Goal: Task Accomplishment & Management: Manage account settings

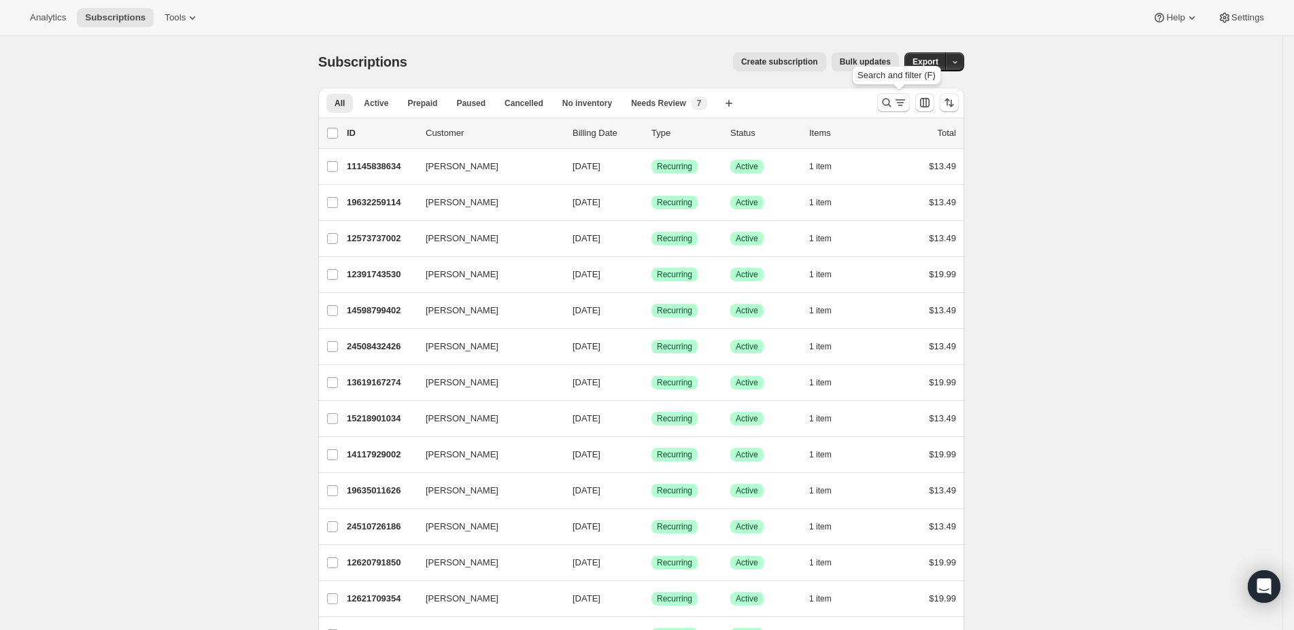
click at [886, 96] on icon "Search and filter results" at bounding box center [887, 103] width 14 height 14
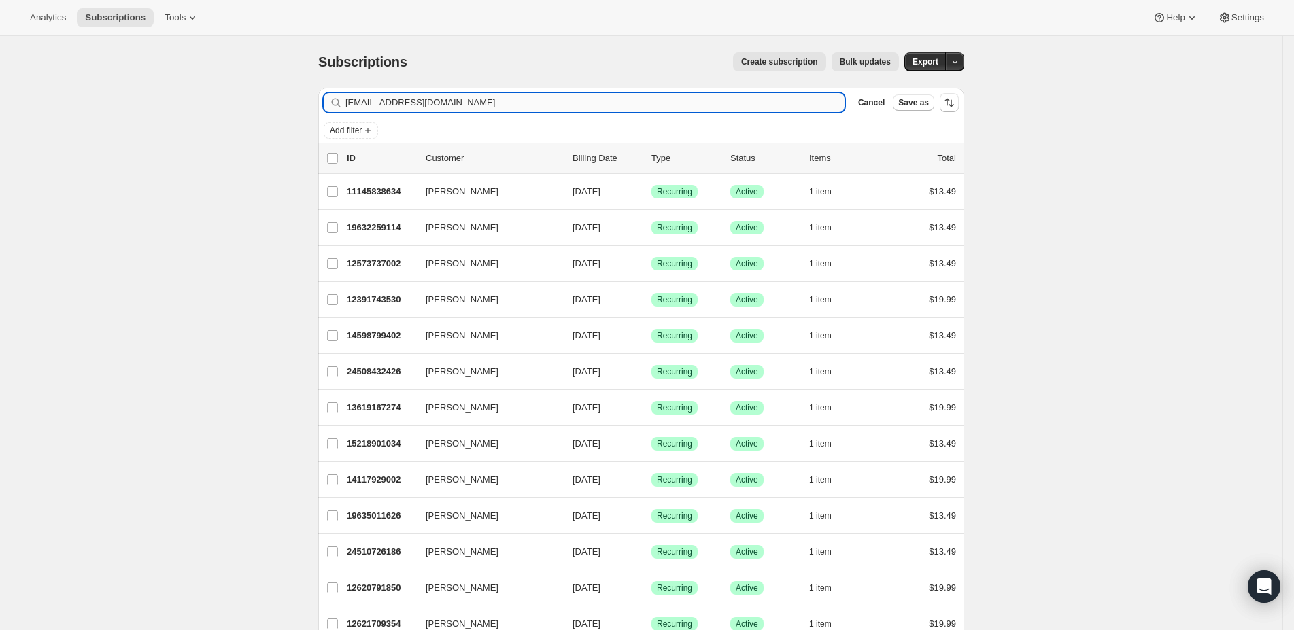
type input "sallycallison@gmail.com"
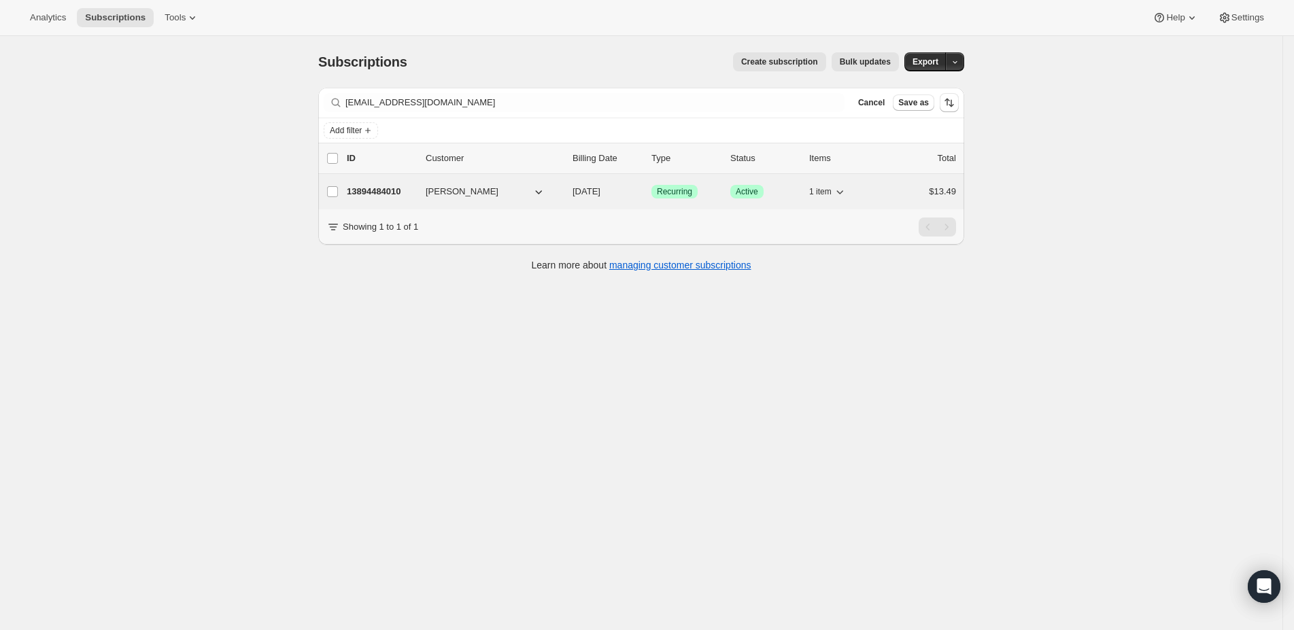
click at [362, 182] on div "13894484010 Kinsley James 09/30/2025 Success Recurring Success Active 1 item $1…" at bounding box center [651, 191] width 609 height 19
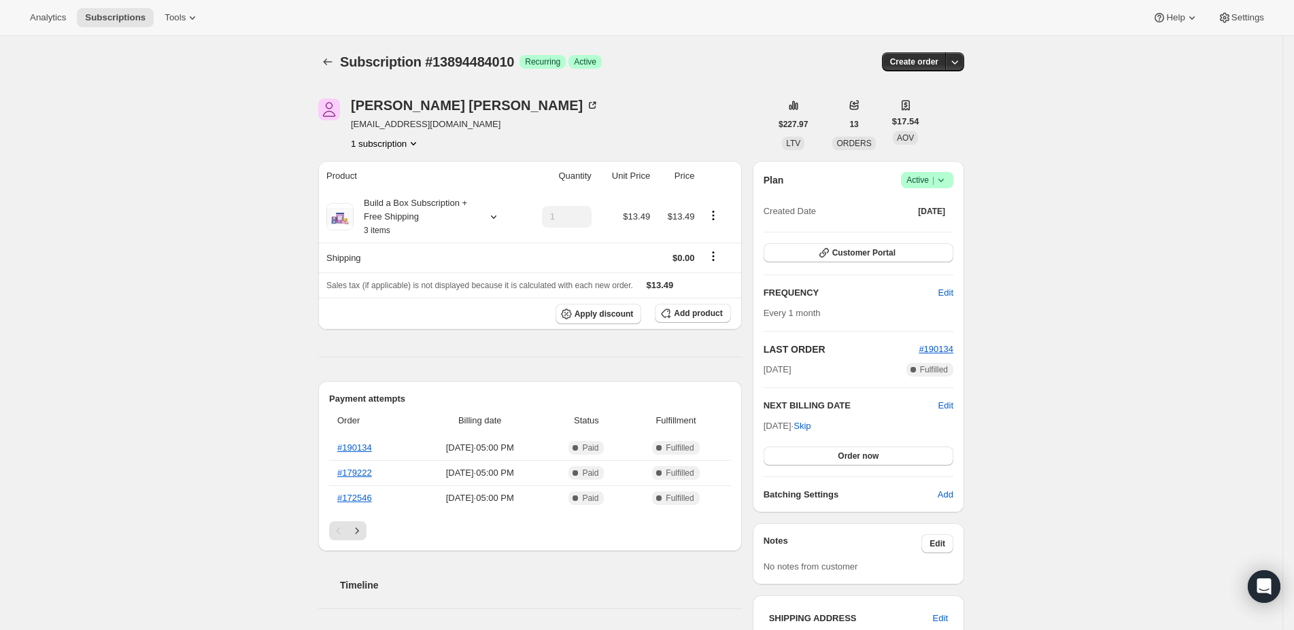
click at [562, 118] on div "Kinsley James sallycallison@gmail.com 1 subscription" at bounding box center [544, 125] width 452 height 52
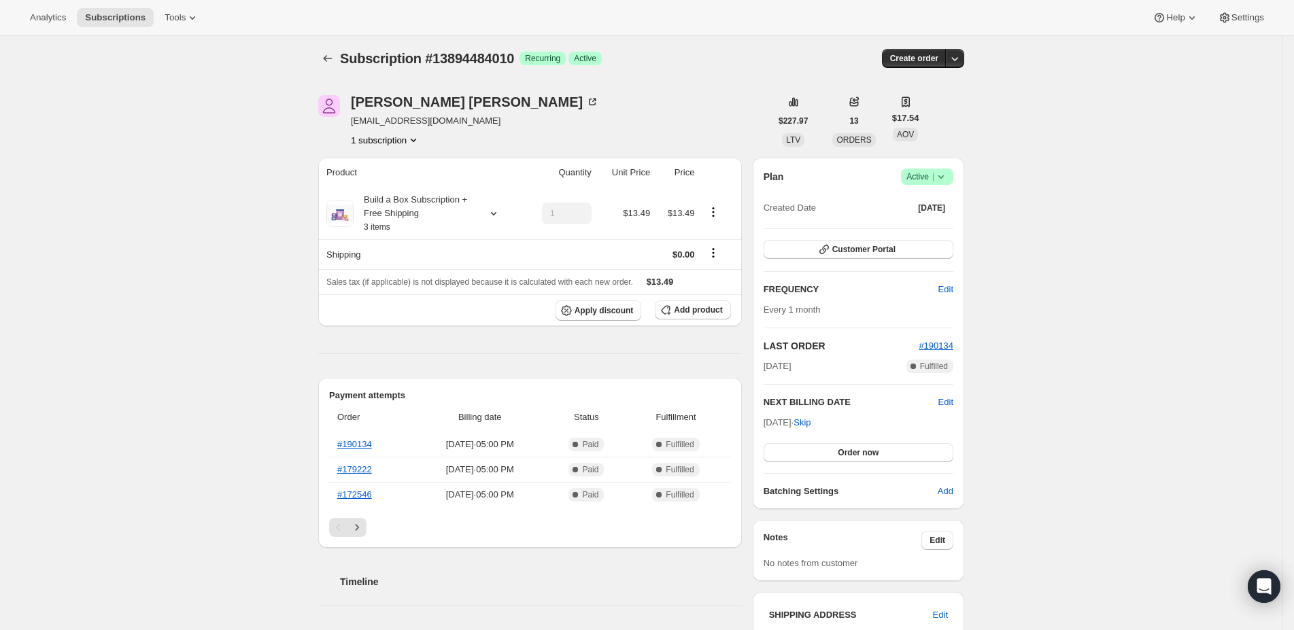
scroll to position [4, 0]
click at [718, 211] on icon "Product actions" at bounding box center [714, 212] width 14 height 14
click at [715, 229] on button "Edit box" at bounding box center [719, 237] width 40 height 22
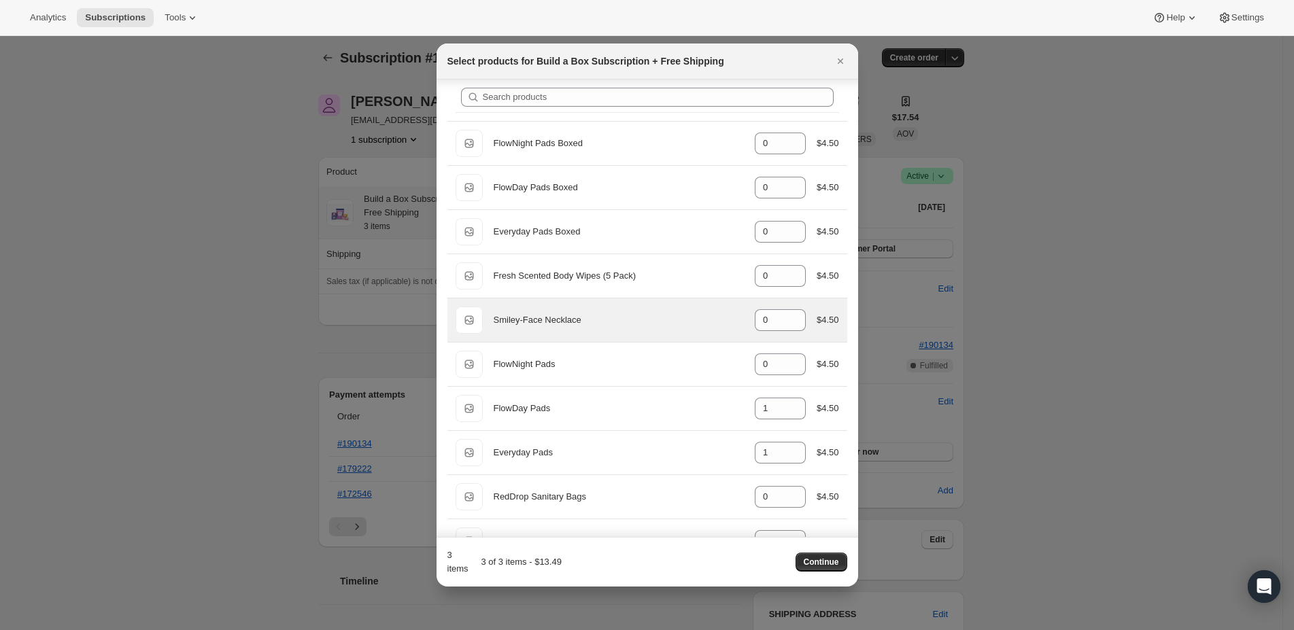
scroll to position [45, 0]
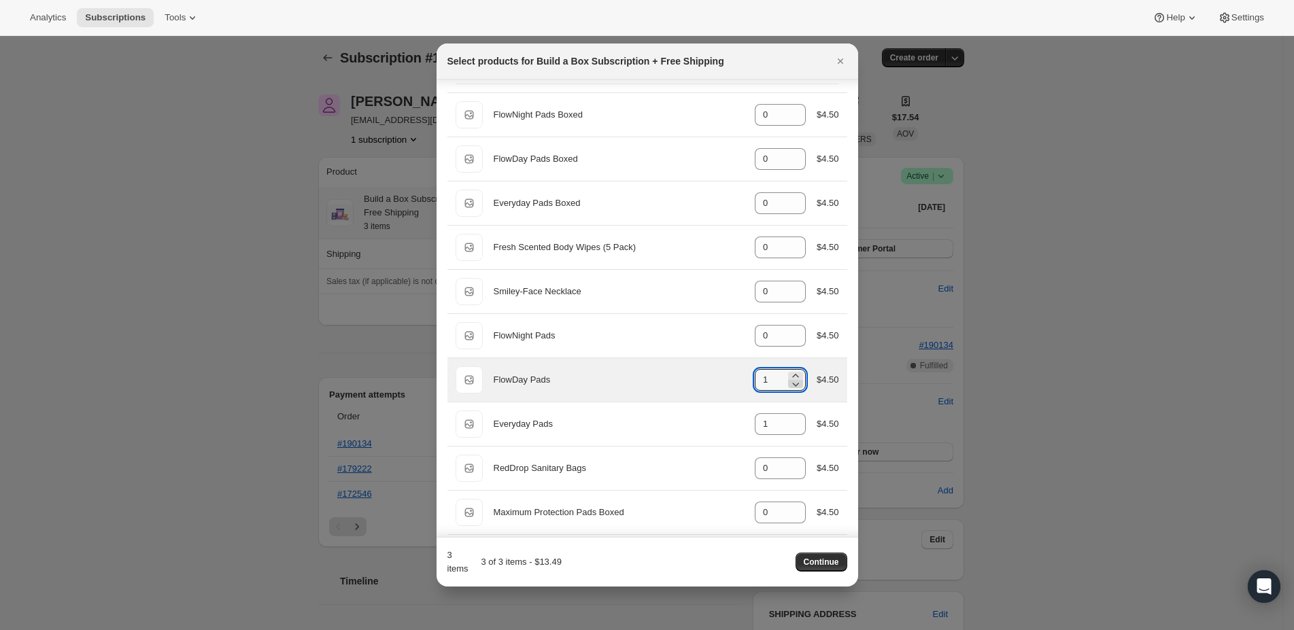
click at [789, 380] on icon ":rde:" at bounding box center [796, 384] width 14 height 14
type input "0"
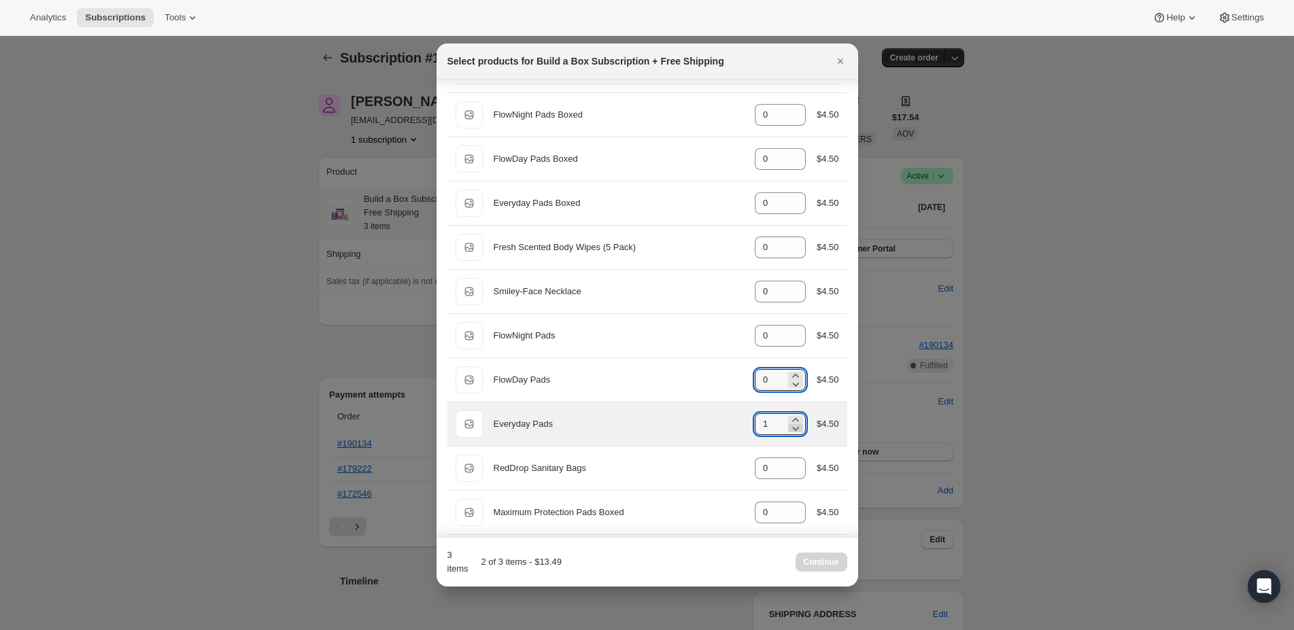
click at [789, 426] on icon ":rde:" at bounding box center [796, 429] width 14 height 14
type input "0"
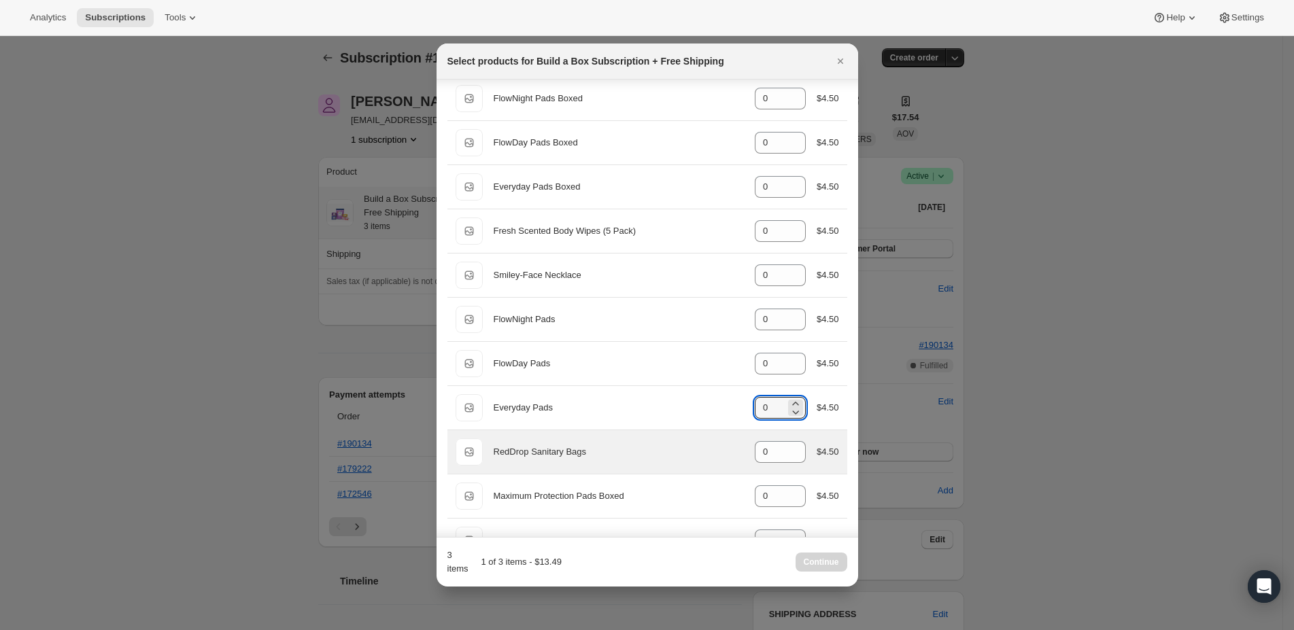
scroll to position [139, 0]
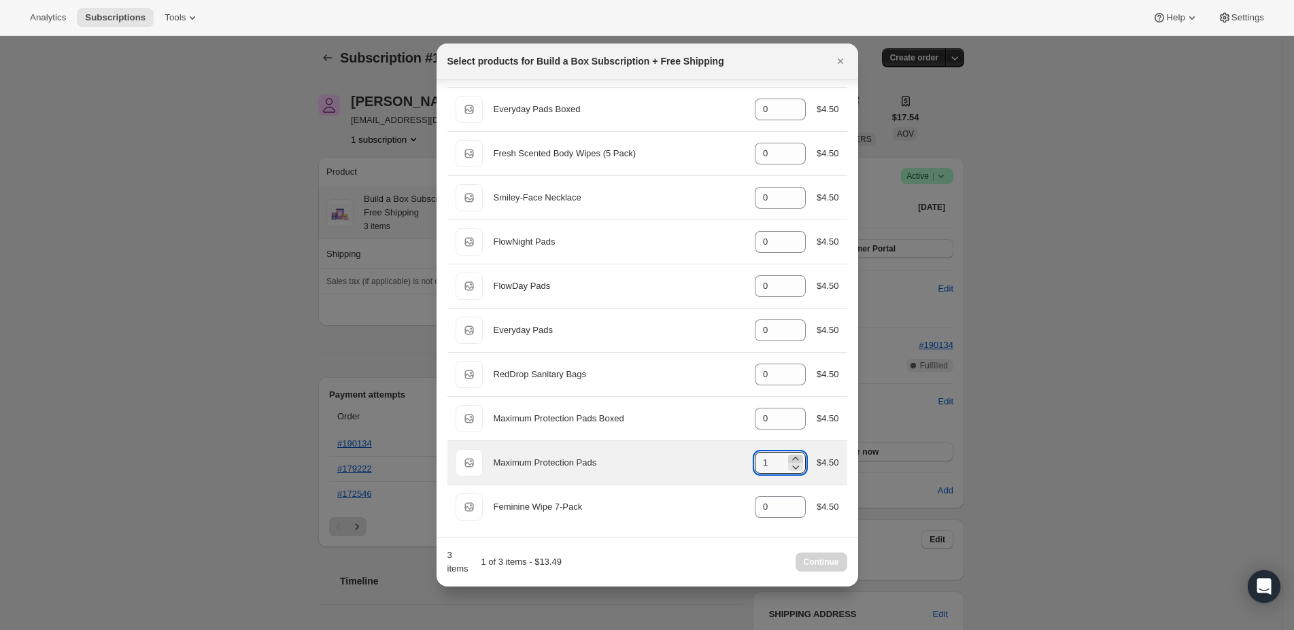
click at [789, 454] on icon ":rde:" at bounding box center [796, 459] width 14 height 14
type input "3"
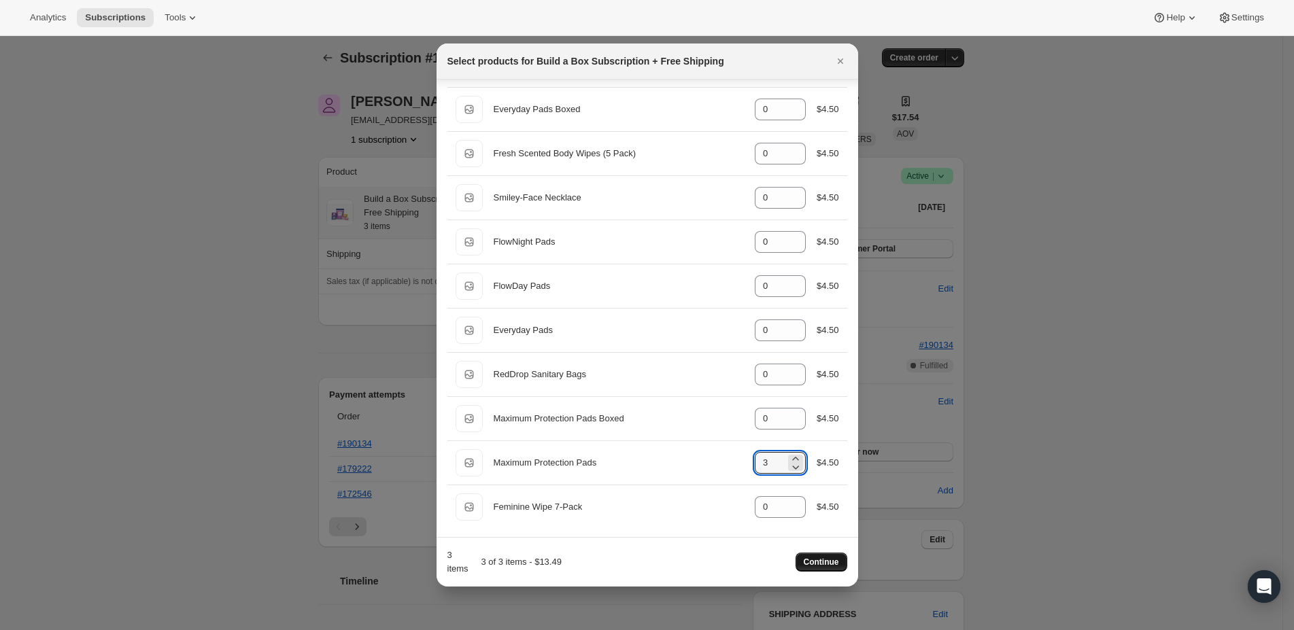
click at [827, 557] on span "Continue" at bounding box center [821, 562] width 35 height 11
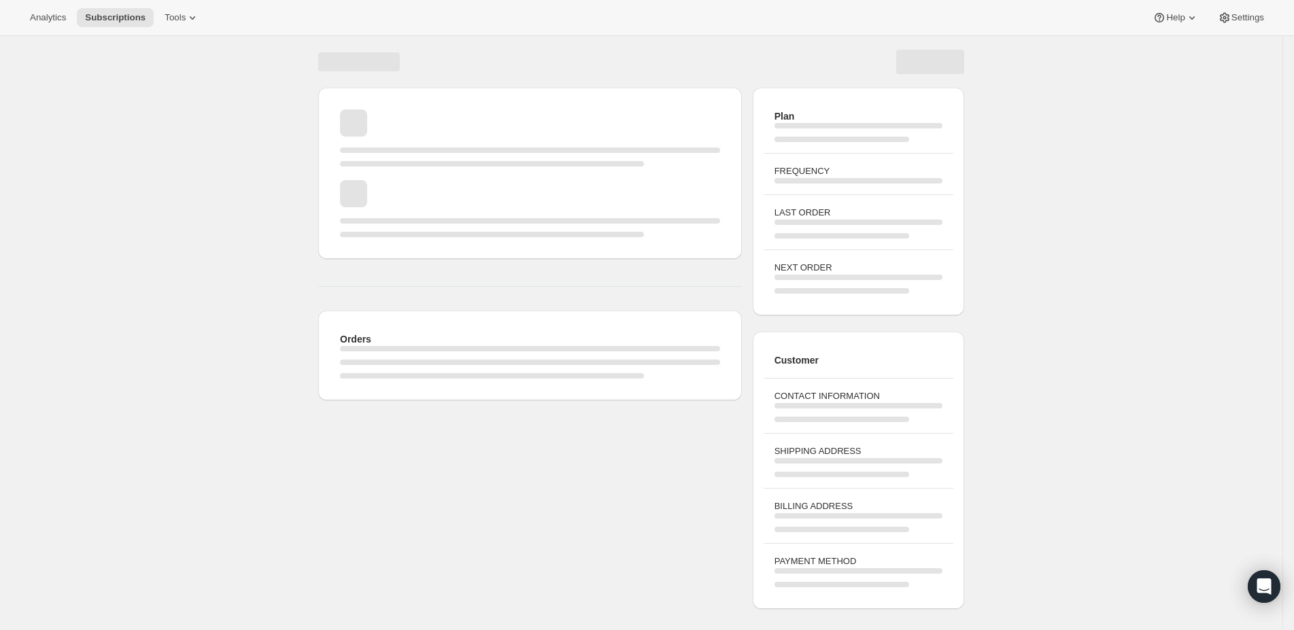
scroll to position [4, 0]
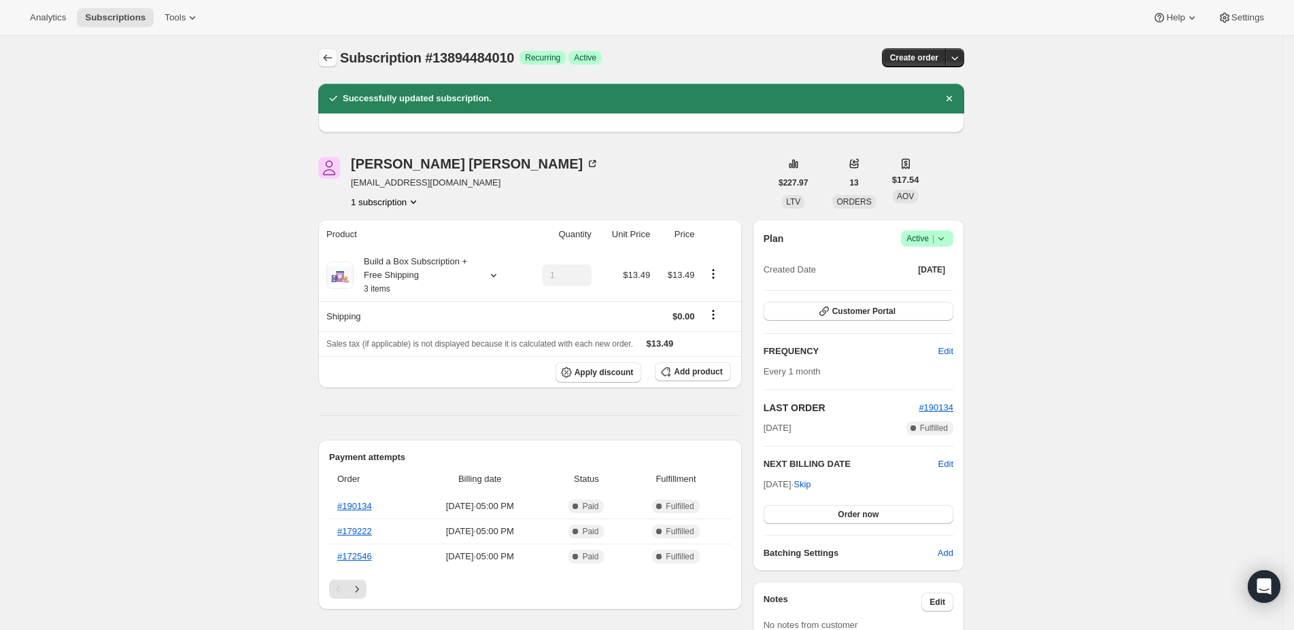
click at [335, 57] on icon "Subscriptions" at bounding box center [328, 58] width 14 height 14
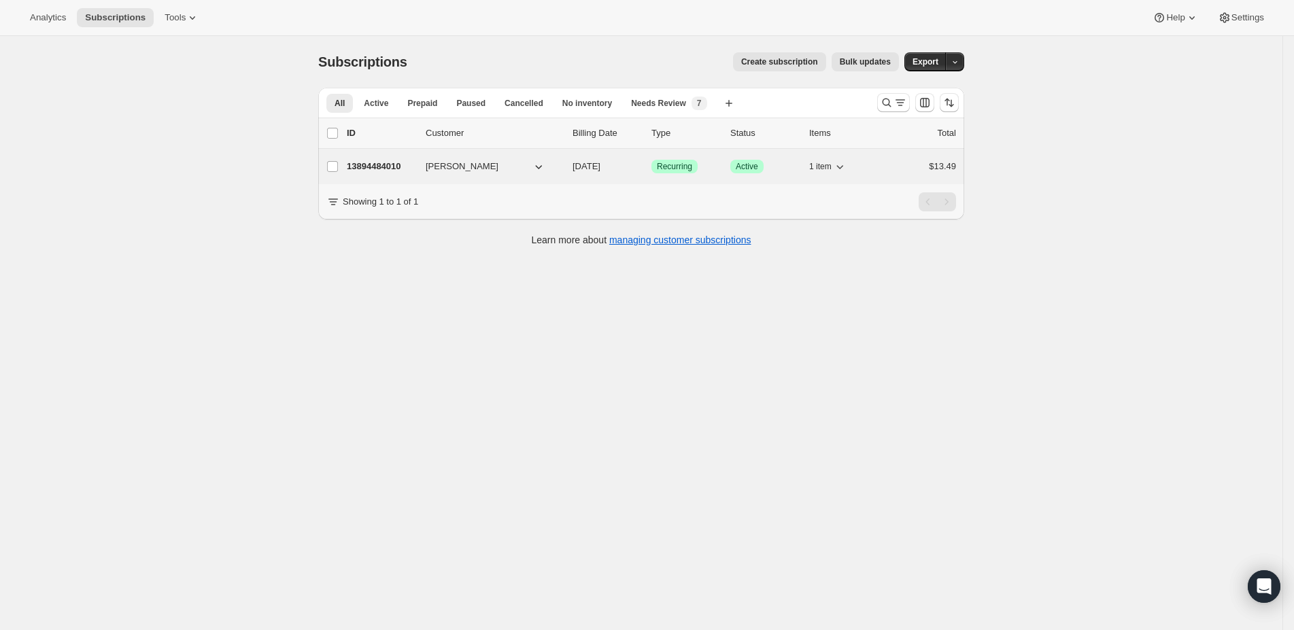
click at [397, 167] on p "13894484010" at bounding box center [381, 167] width 68 height 14
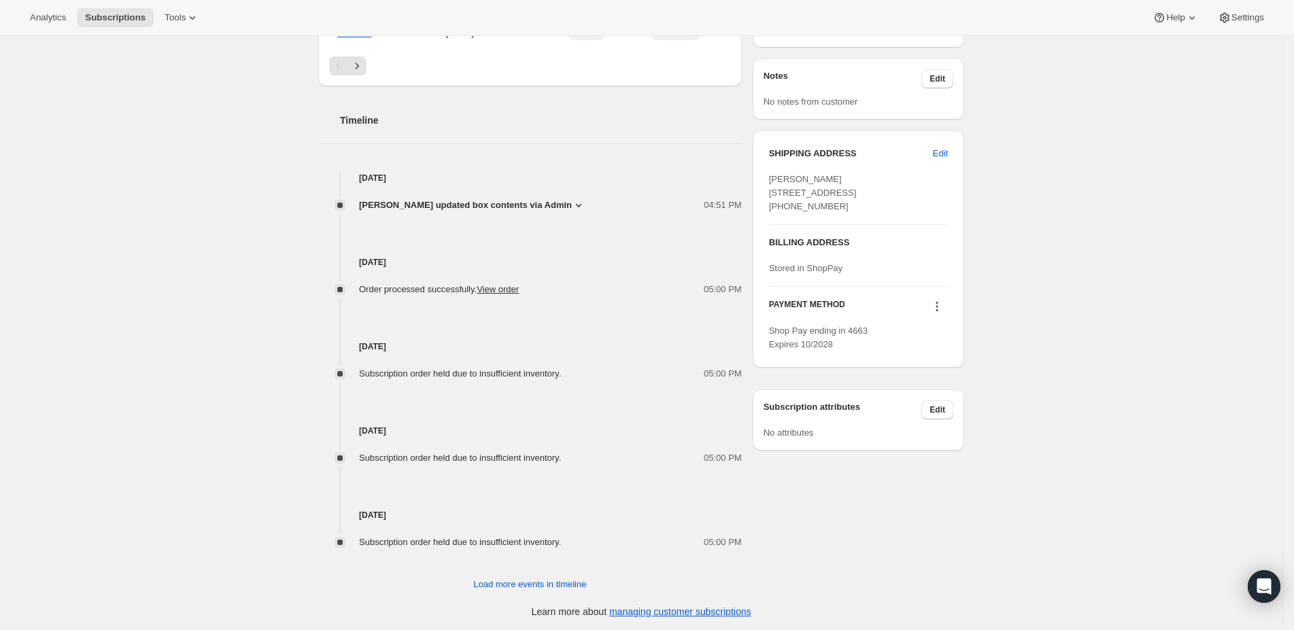
scroll to position [465, 0]
click at [568, 192] on div "Maika Jean Bornales updated box contents via Admin 04:51 PM New box selection 3…" at bounding box center [530, 198] width 424 height 27
click at [581, 204] on icon at bounding box center [578, 205] width 5 height 3
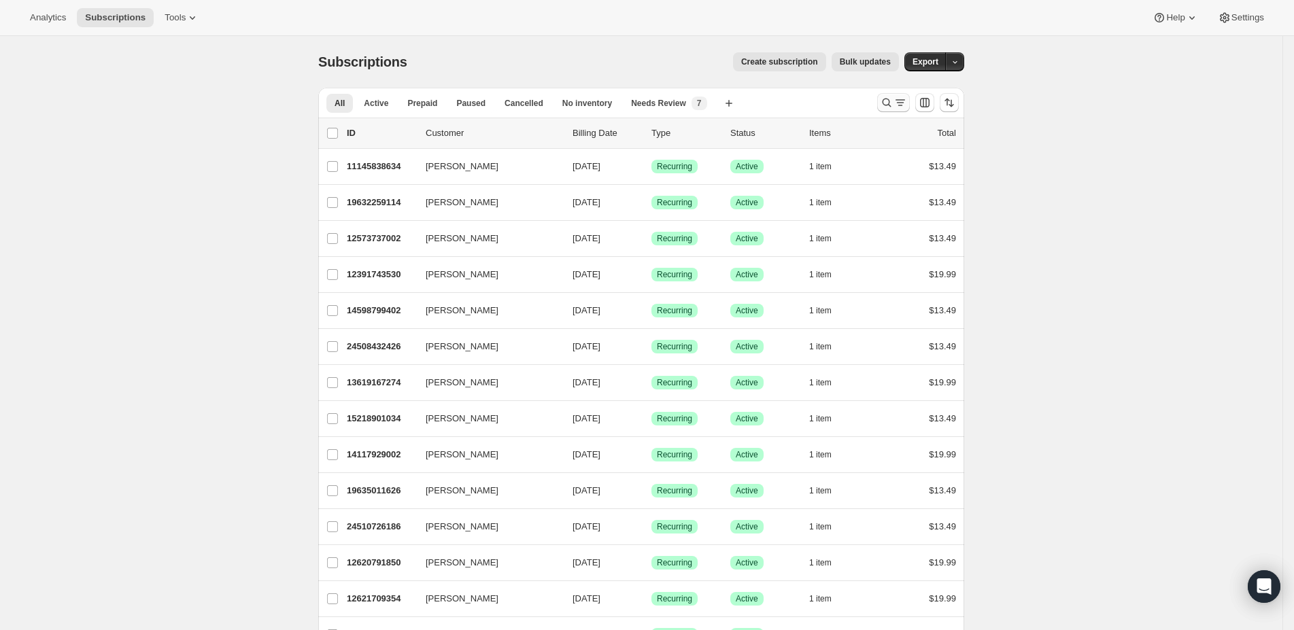
click at [890, 99] on icon "Search and filter results" at bounding box center [887, 103] width 14 height 14
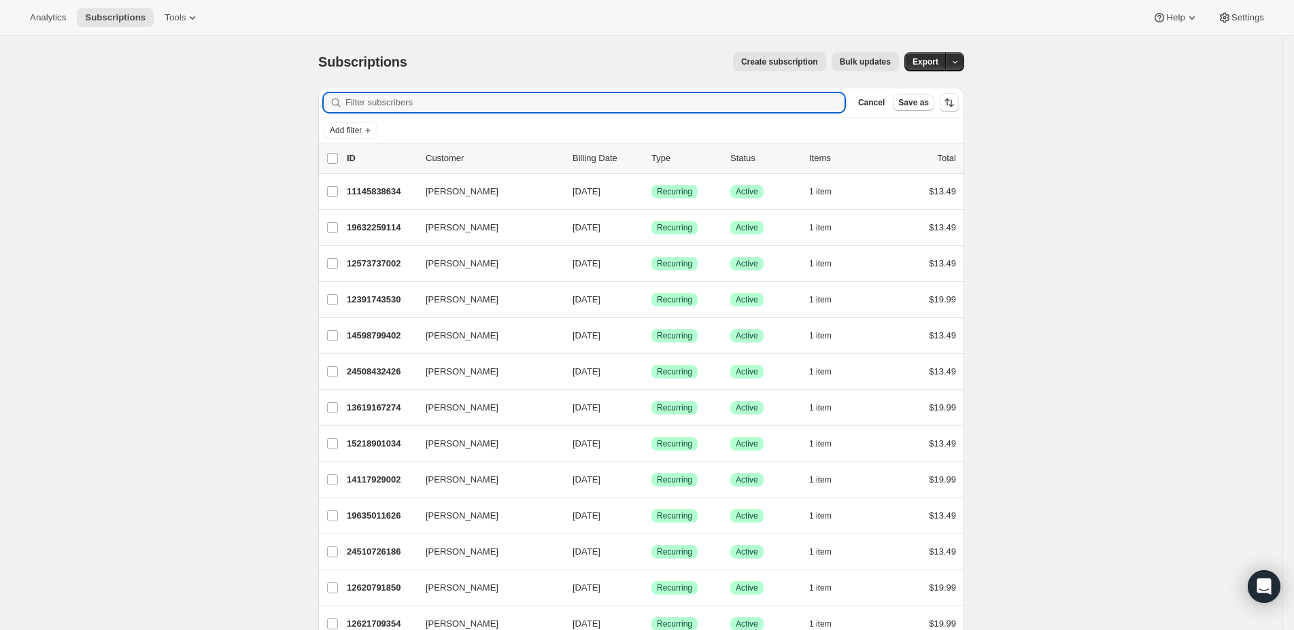
click at [529, 89] on div "Filter subscribers Cancel Save as" at bounding box center [641, 103] width 646 height 30
click at [458, 103] on input "Filter subscribers" at bounding box center [594, 102] width 499 height 19
paste input "[EMAIL_ADDRESS][DOMAIN_NAME]"
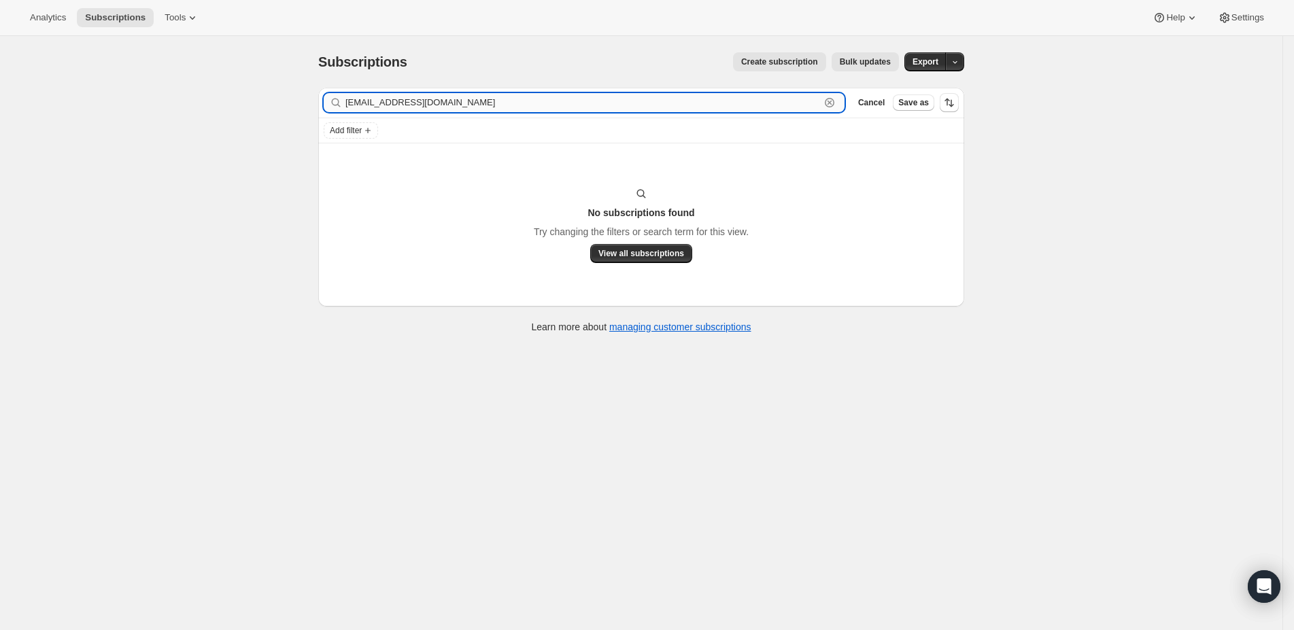
drag, startPoint x: 394, startPoint y: 103, endPoint x: 460, endPoint y: 99, distance: 66.1
click at [459, 99] on input "[EMAIL_ADDRESS][DOMAIN_NAME]" at bounding box center [582, 102] width 475 height 19
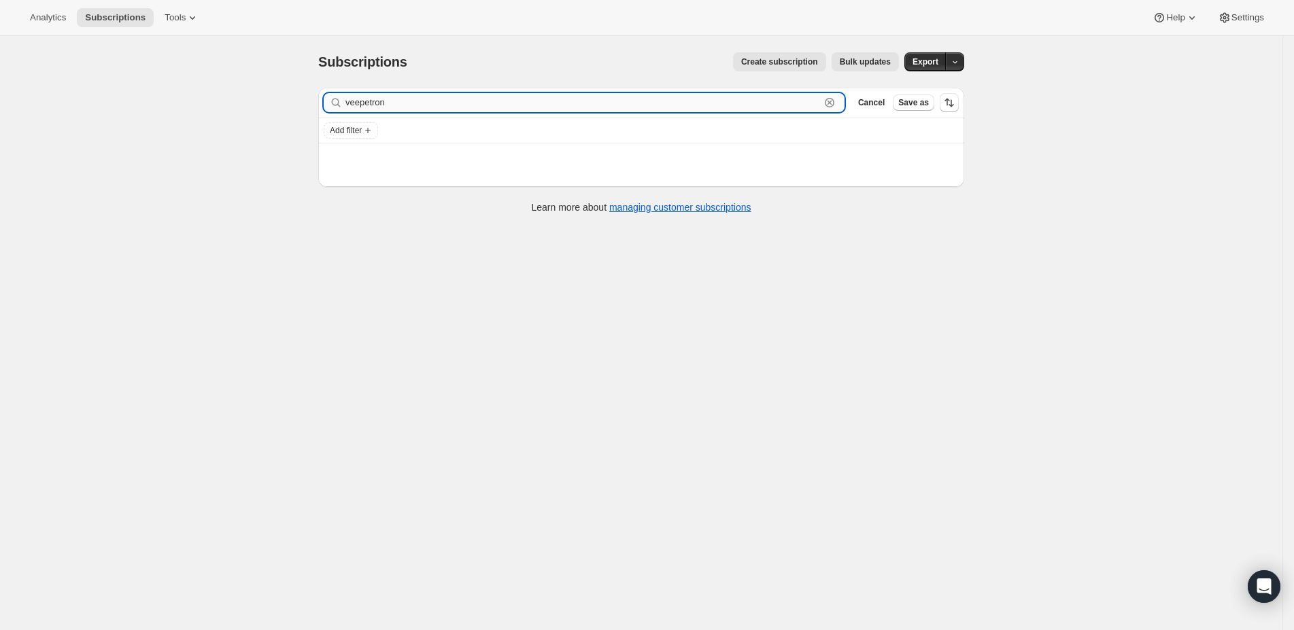
click at [365, 97] on input "veepetron" at bounding box center [582, 102] width 475 height 19
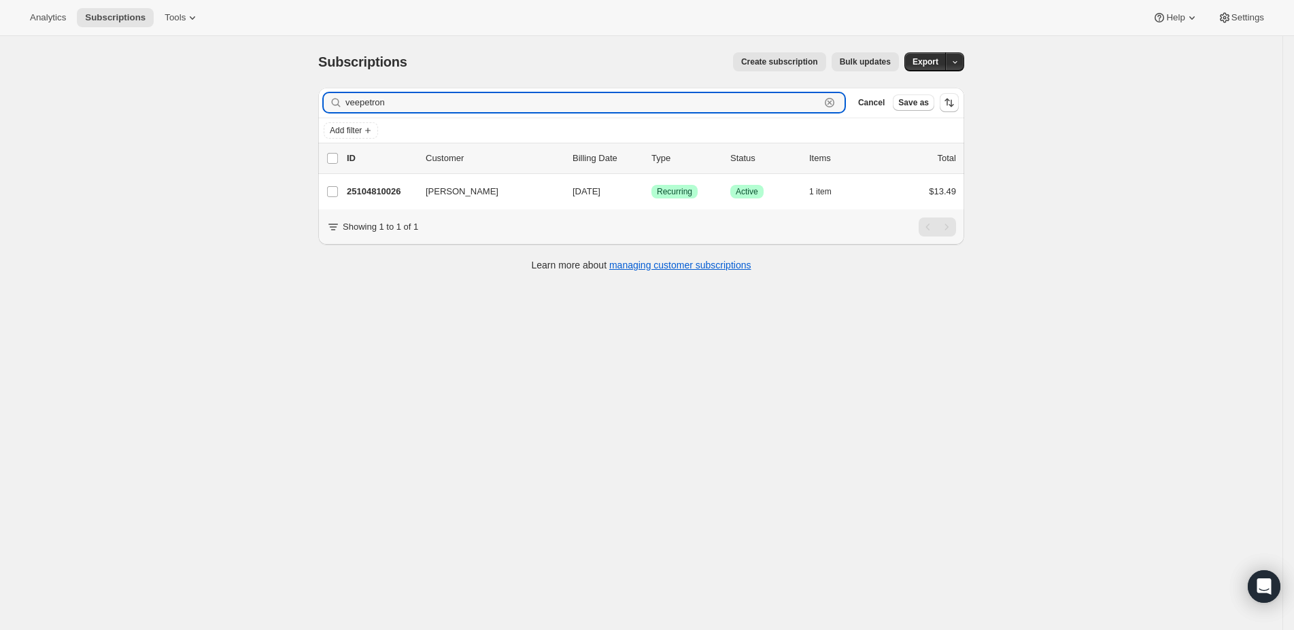
type input "veepetron"
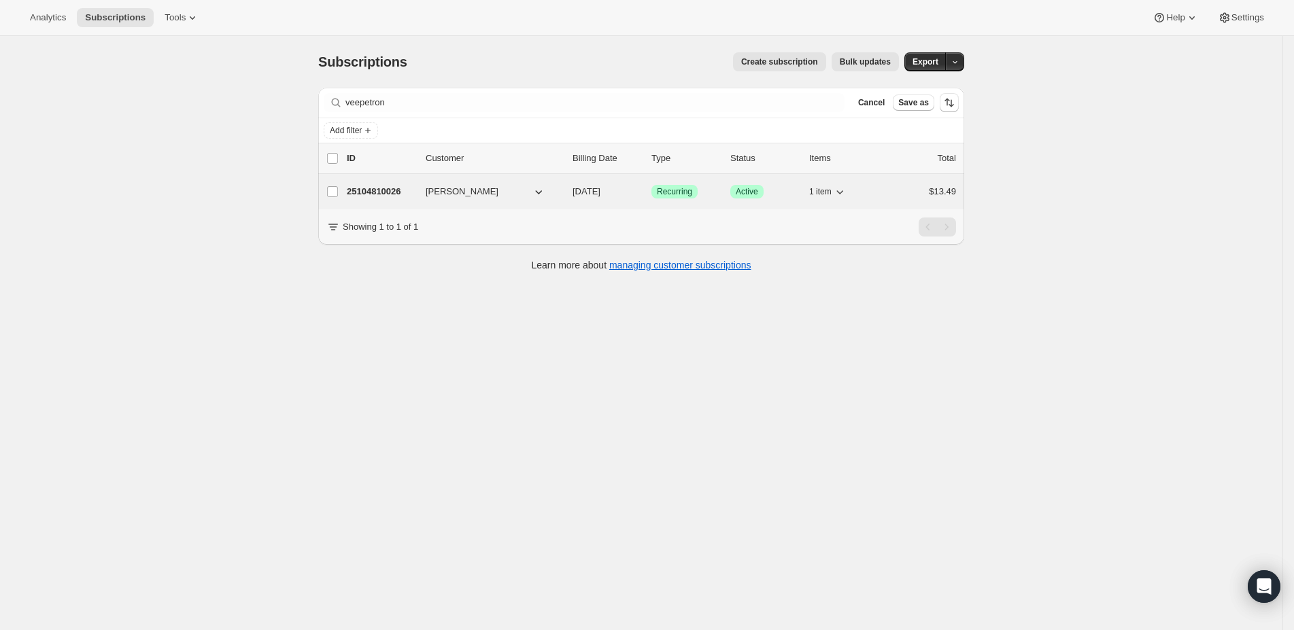
click at [477, 199] on div "25104810026 [PERSON_NAME] [DATE] Success Recurring Success Active 1 item $13.49" at bounding box center [651, 191] width 609 height 19
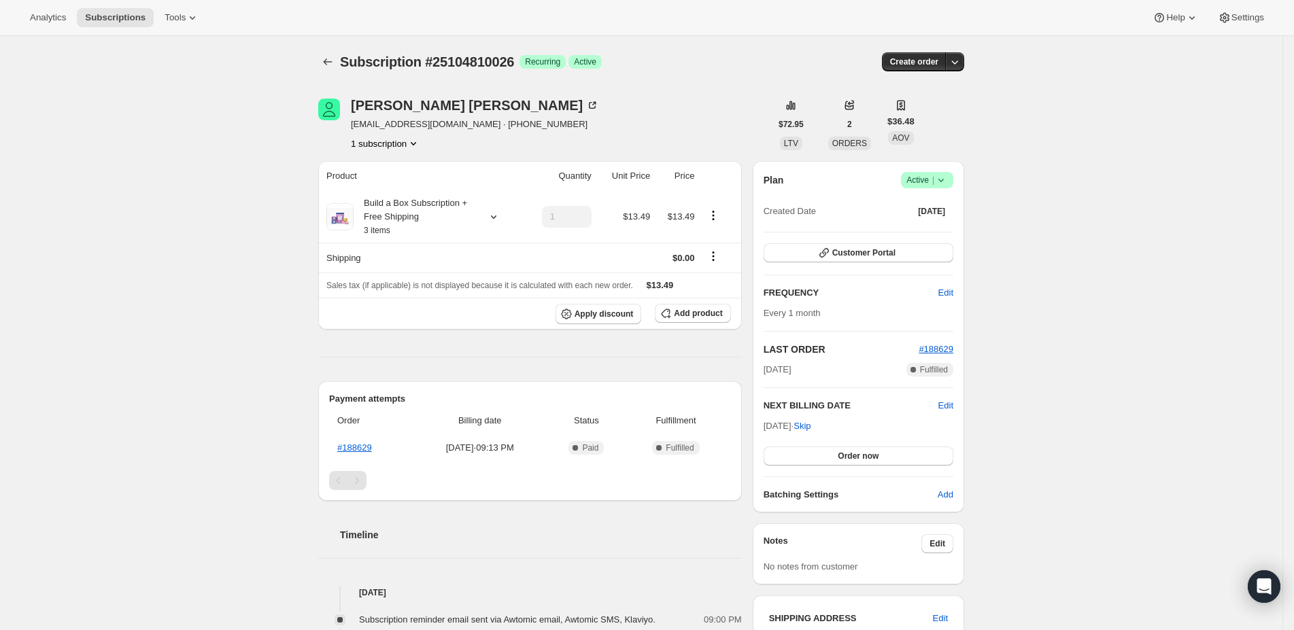
click at [699, 109] on div "[PERSON_NAME] [EMAIL_ADDRESS][DOMAIN_NAME] · [PHONE_NUMBER] 1 subscription" at bounding box center [544, 125] width 452 height 52
click at [719, 223] on div at bounding box center [718, 217] width 31 height 18
click at [713, 214] on icon "Product actions" at bounding box center [714, 216] width 14 height 14
click at [716, 229] on div "Edit box" at bounding box center [719, 241] width 48 height 30
click at [716, 235] on span "Edit box" at bounding box center [719, 242] width 32 height 14
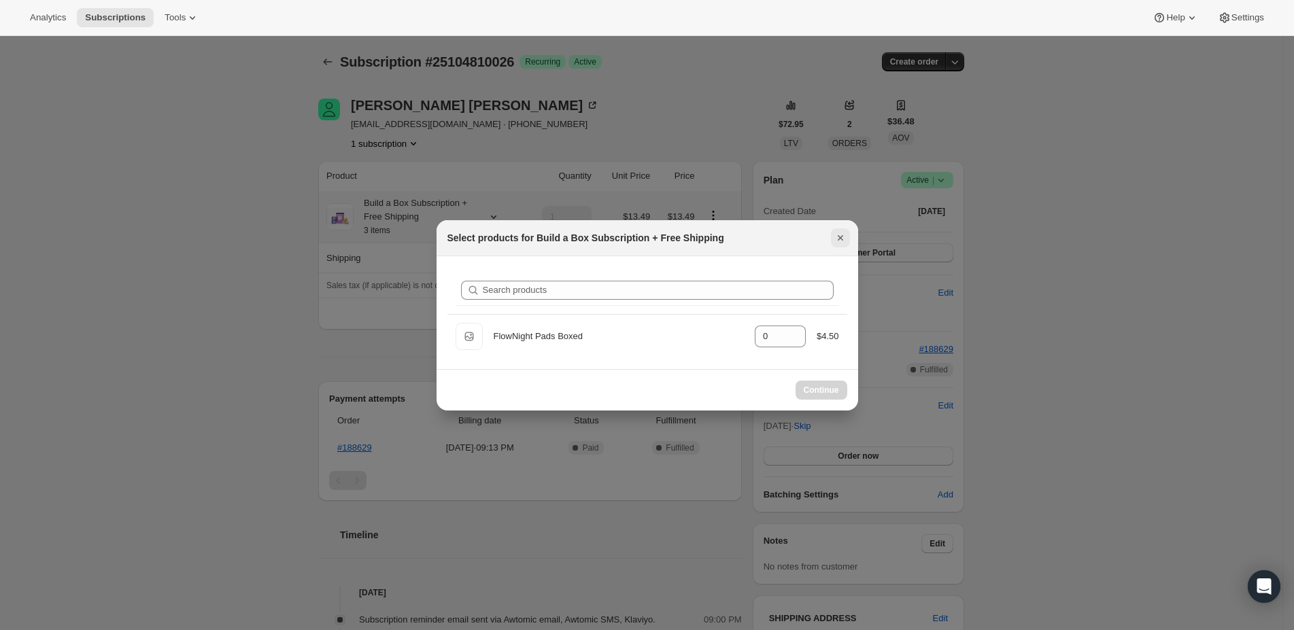
click at [838, 231] on button "Close" at bounding box center [840, 238] width 19 height 19
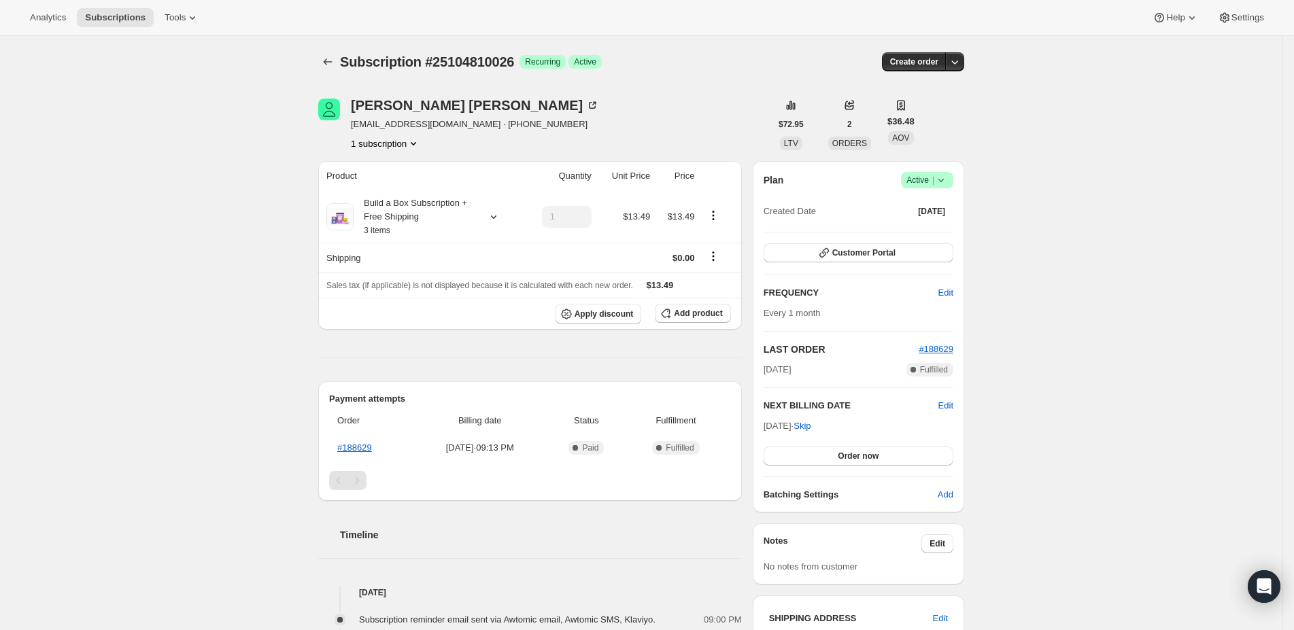
click at [397, 426] on th "Order" at bounding box center [370, 421] width 83 height 30
click at [392, 441] on th "#188629" at bounding box center [370, 448] width 83 height 24
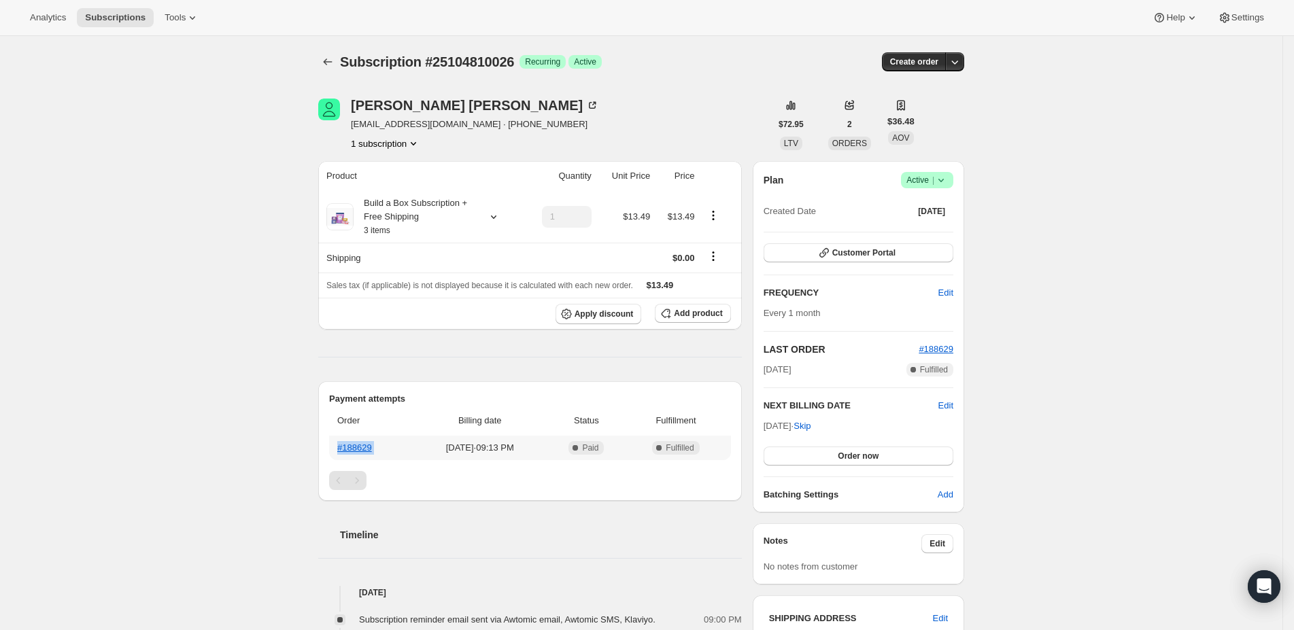
click at [393, 441] on th "#188629" at bounding box center [370, 448] width 83 height 24
copy link "#188629"
click at [662, 107] on div "[PERSON_NAME] [EMAIL_ADDRESS][DOMAIN_NAME] · [PHONE_NUMBER] 1 subscription" at bounding box center [544, 125] width 452 height 52
click at [624, 100] on div "[PERSON_NAME] [EMAIL_ADDRESS][DOMAIN_NAME] · [PHONE_NUMBER] 1 subscription" at bounding box center [544, 125] width 452 height 52
click at [715, 212] on icon "Product actions" at bounding box center [714, 216] width 14 height 14
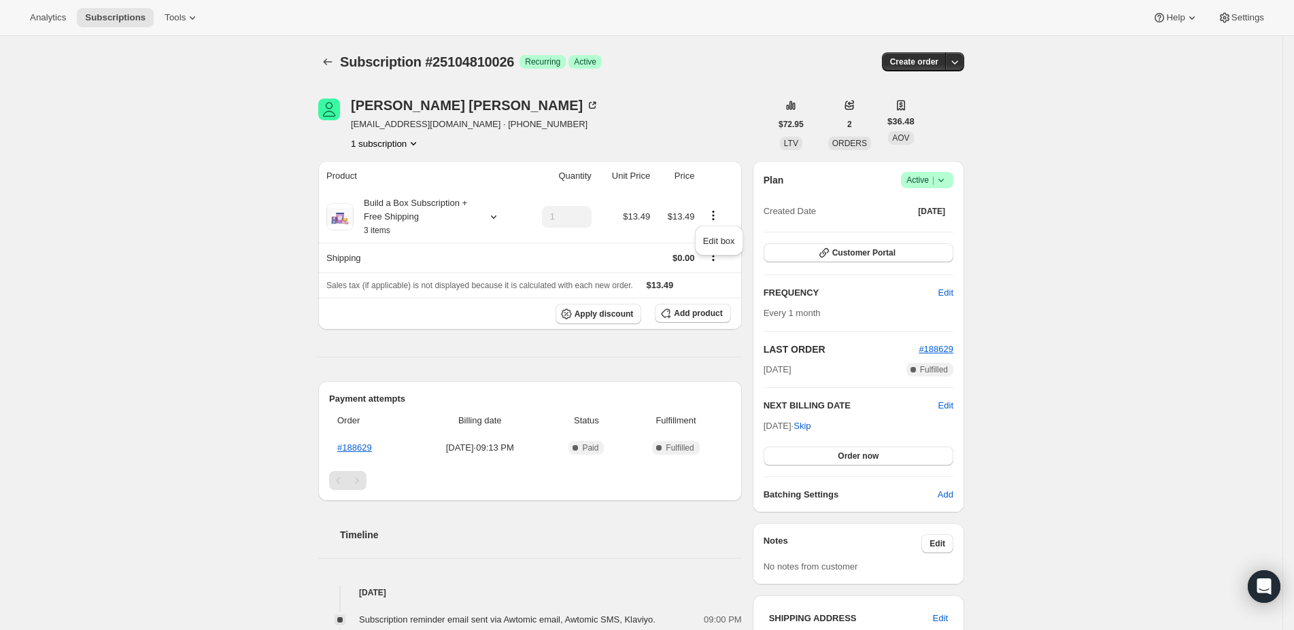
click at [726, 97] on div "[PERSON_NAME] [EMAIL_ADDRESS][DOMAIN_NAME] · [PHONE_NUMBER] 1 subscription $72.…" at bounding box center [635, 496] width 657 height 839
click at [718, 218] on icon "Product actions" at bounding box center [714, 216] width 14 height 14
click at [718, 236] on span "Edit box" at bounding box center [719, 241] width 32 height 10
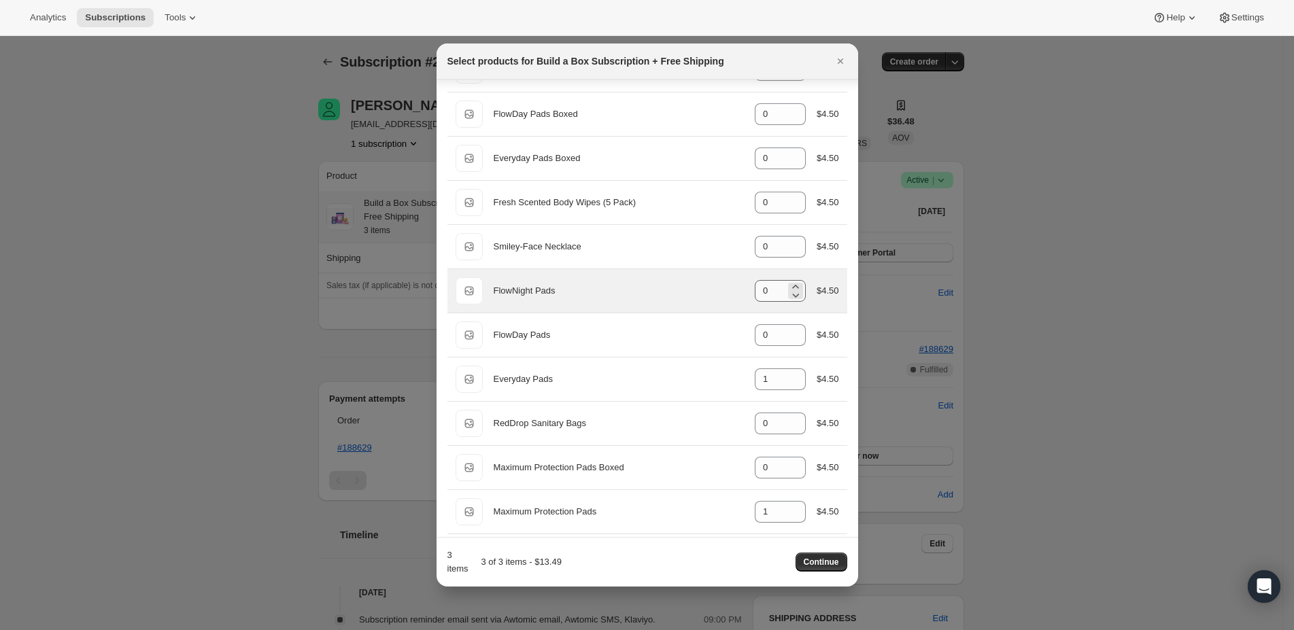
scroll to position [139, 0]
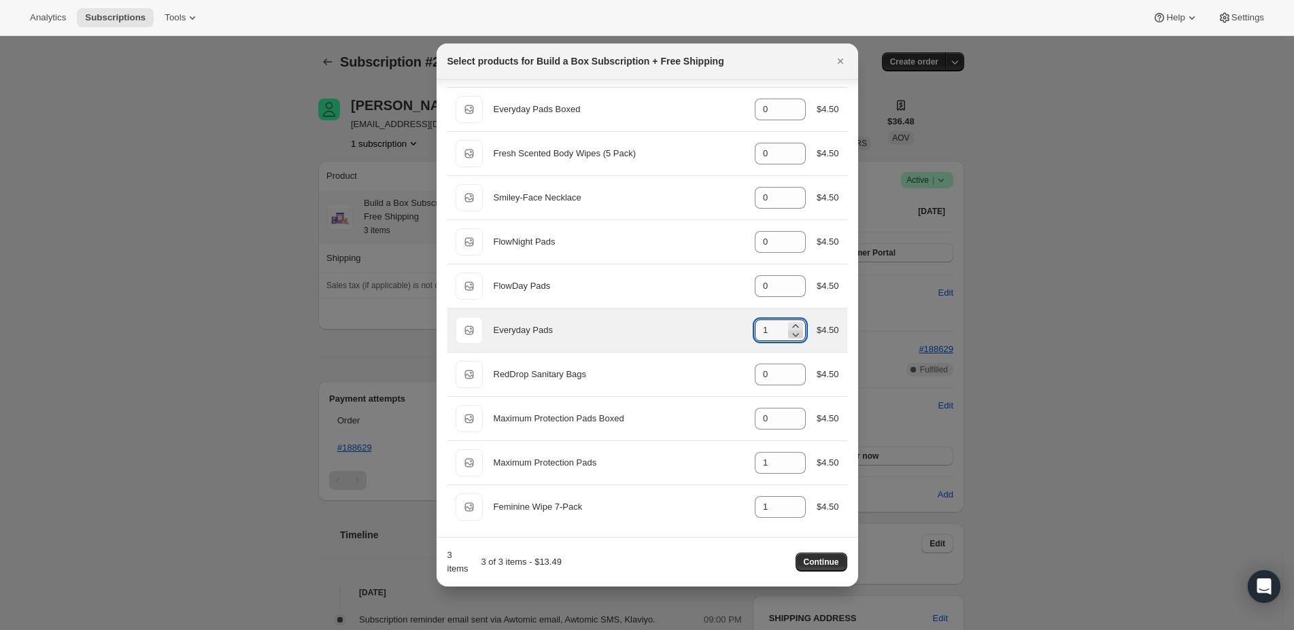
click at [789, 334] on icon ":rep:" at bounding box center [796, 335] width 14 height 14
type input "0"
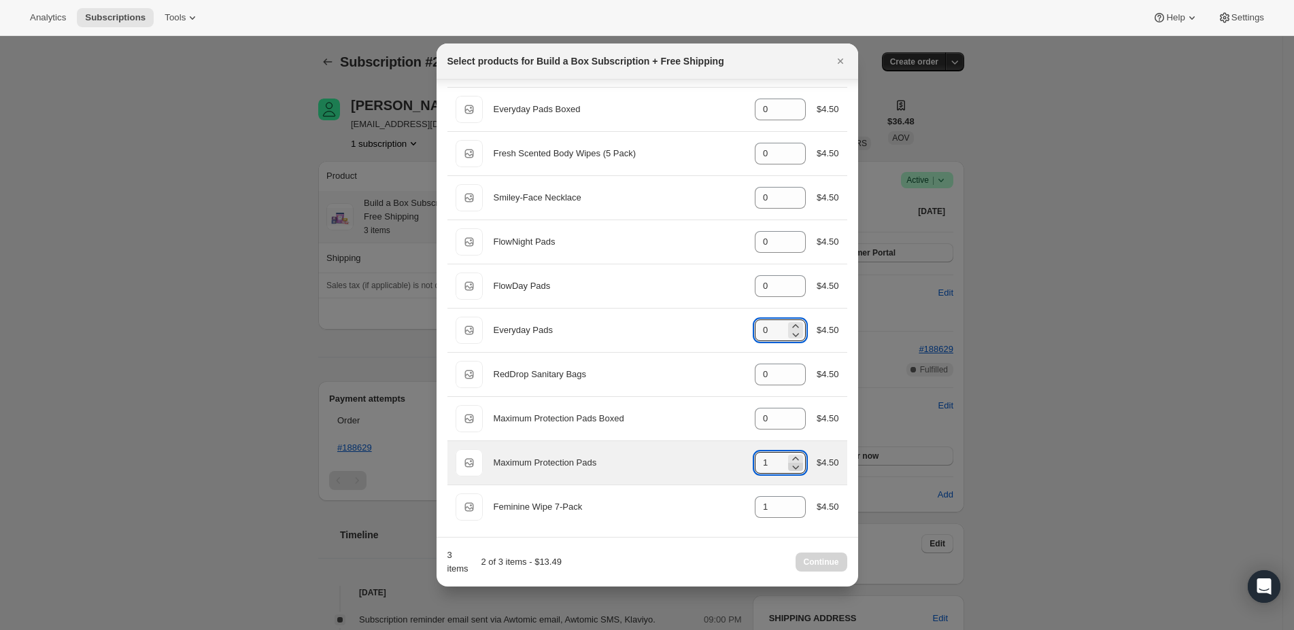
click at [789, 463] on icon ":rep:" at bounding box center [796, 467] width 14 height 14
type input "0"
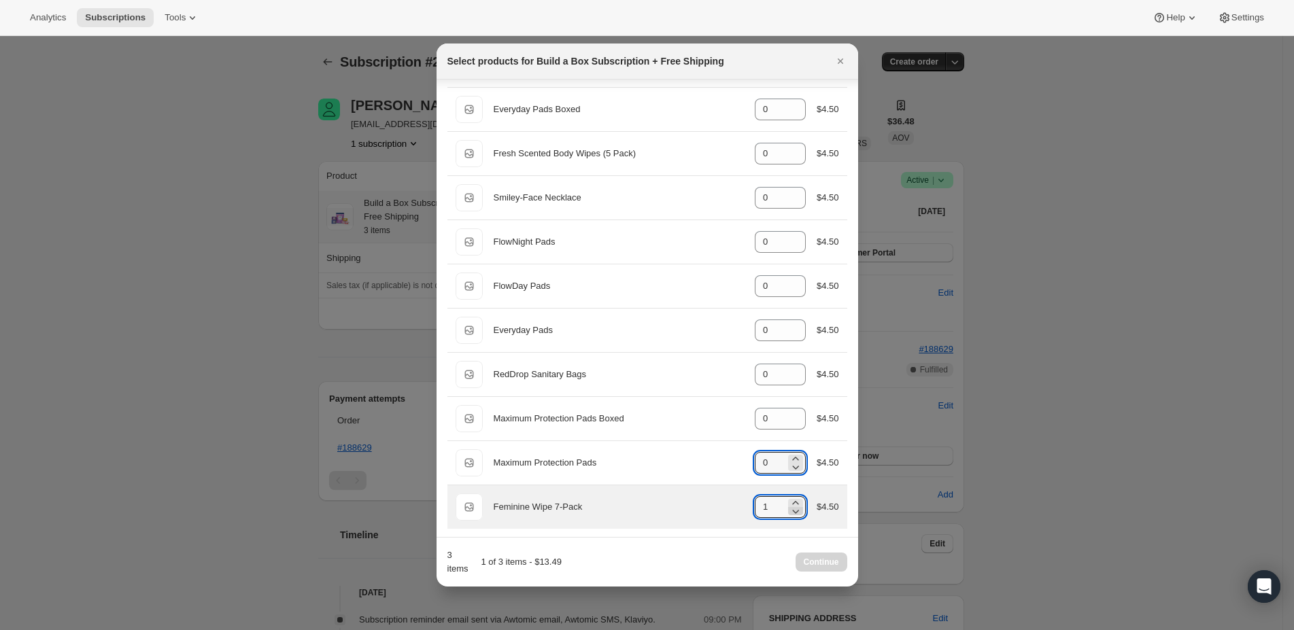
click at [789, 511] on icon ":rep:" at bounding box center [796, 512] width 14 height 14
type input "0"
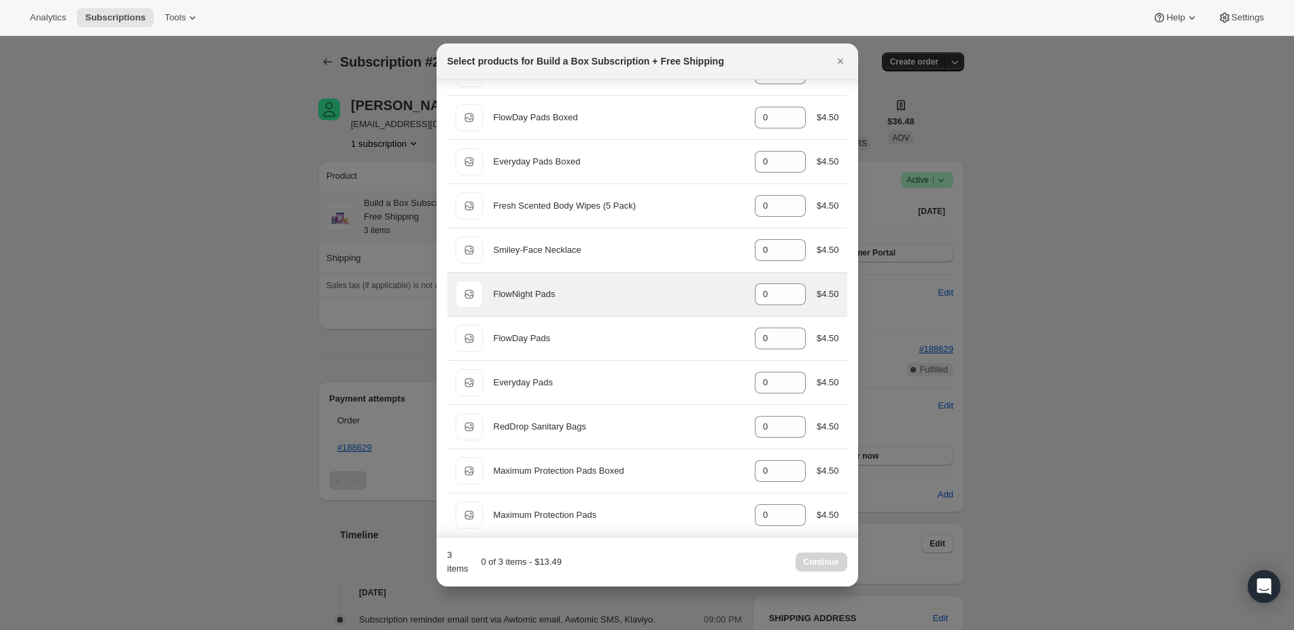
scroll to position [0, 0]
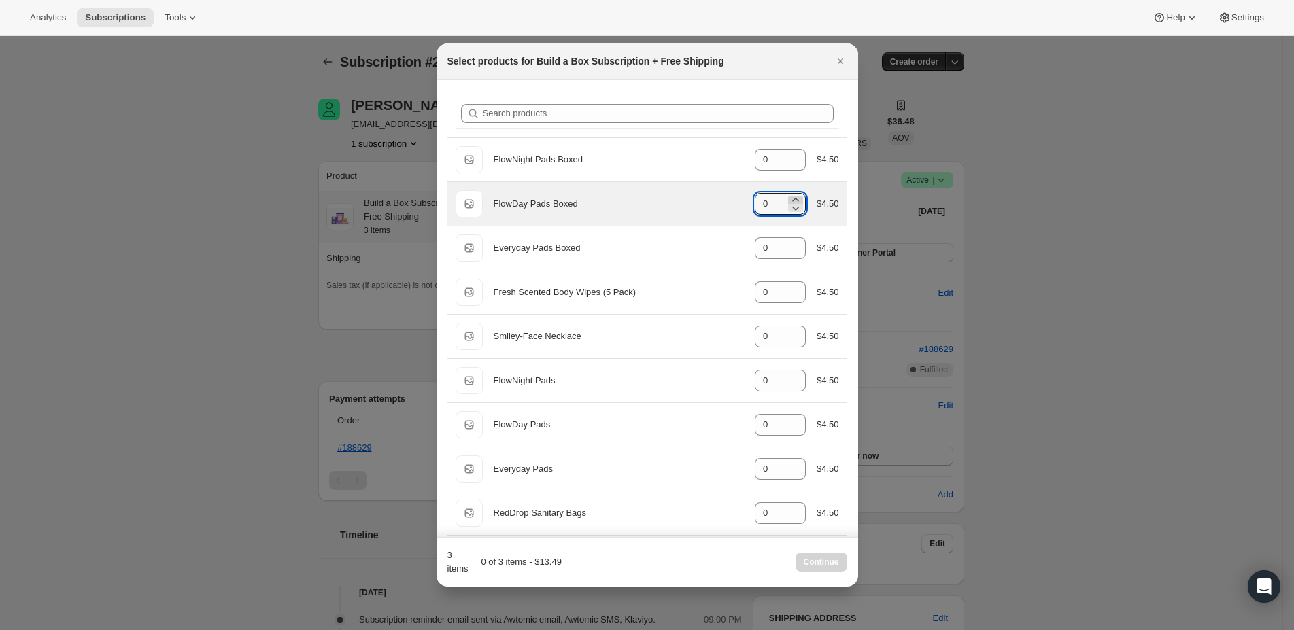
click at [792, 199] on icon ":rep:" at bounding box center [795, 199] width 6 height 3
type input "3"
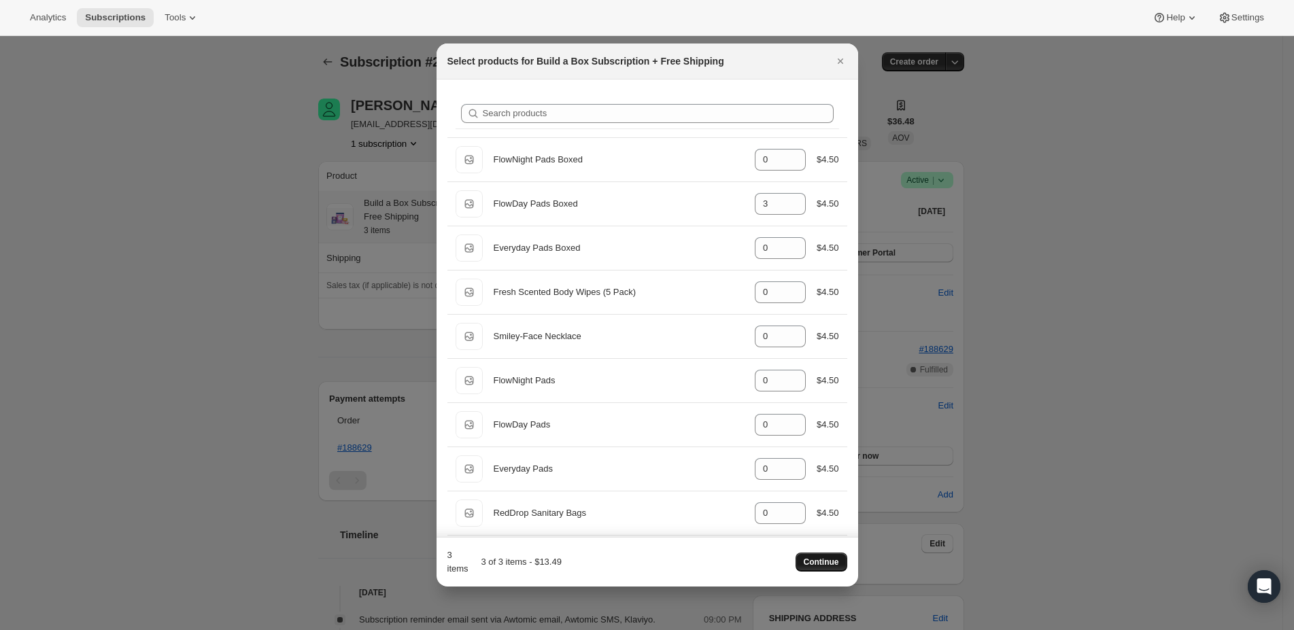
click at [830, 555] on button "Continue" at bounding box center [822, 562] width 52 height 19
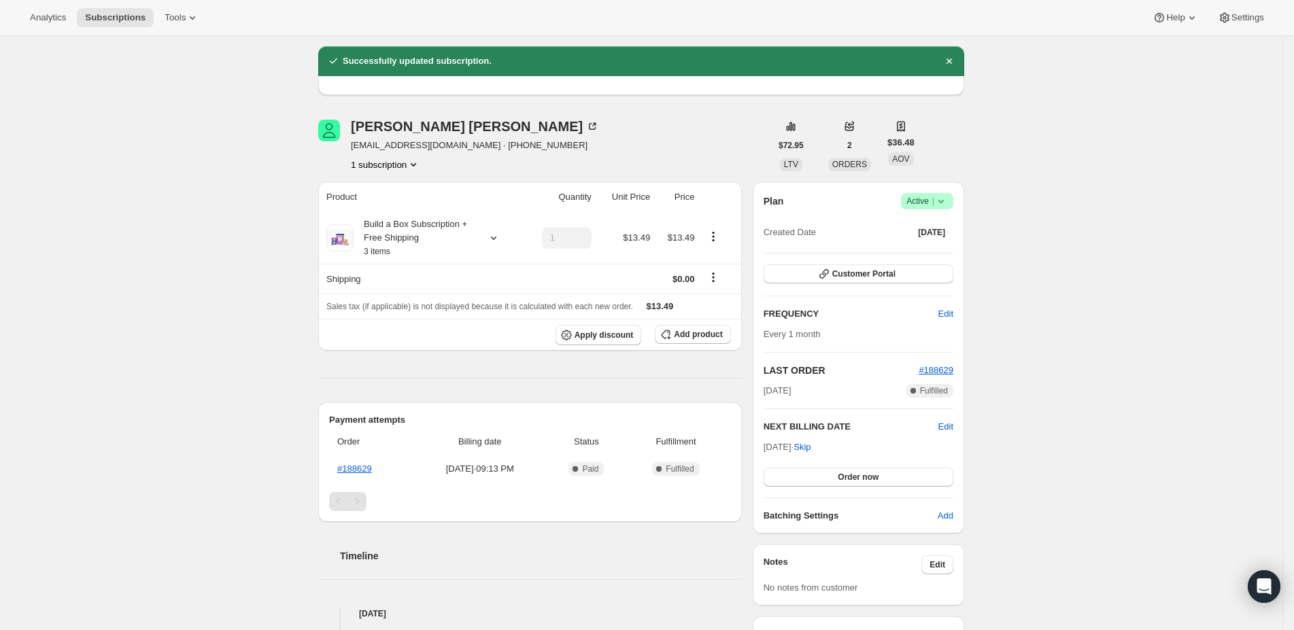
click at [142, 150] on div "Subscription #25104810026. This page is ready Subscription #25104810026 Success…" at bounding box center [641, 486] width 1283 height 983
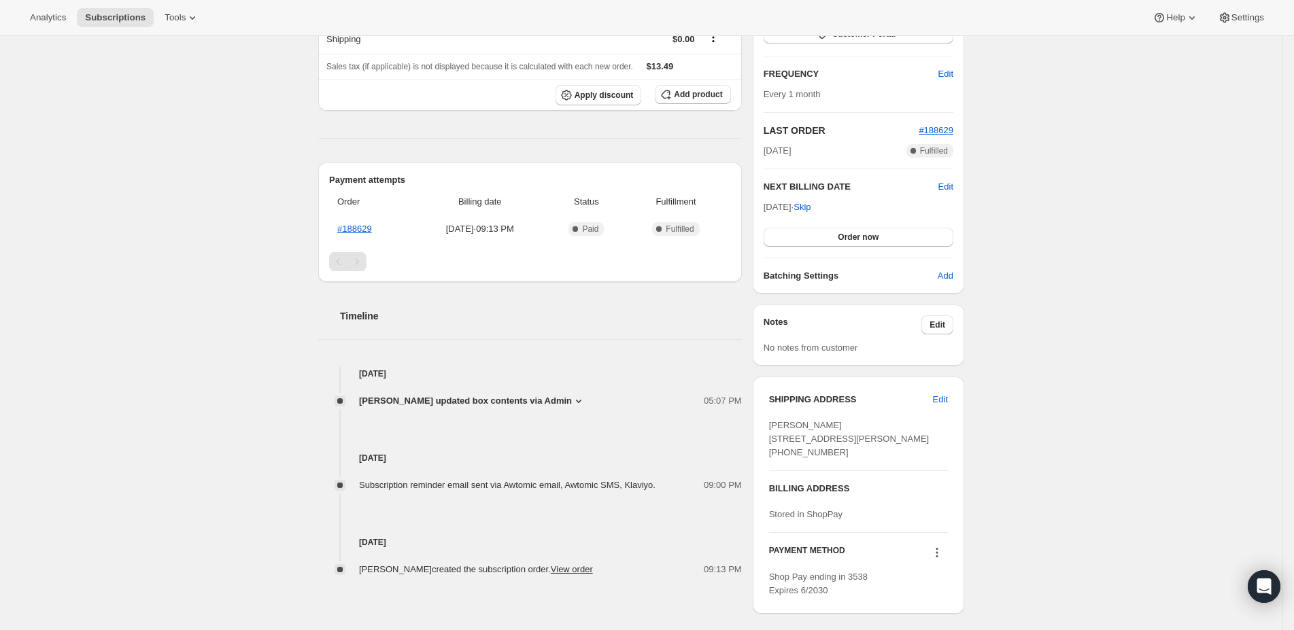
scroll to position [428, 0]
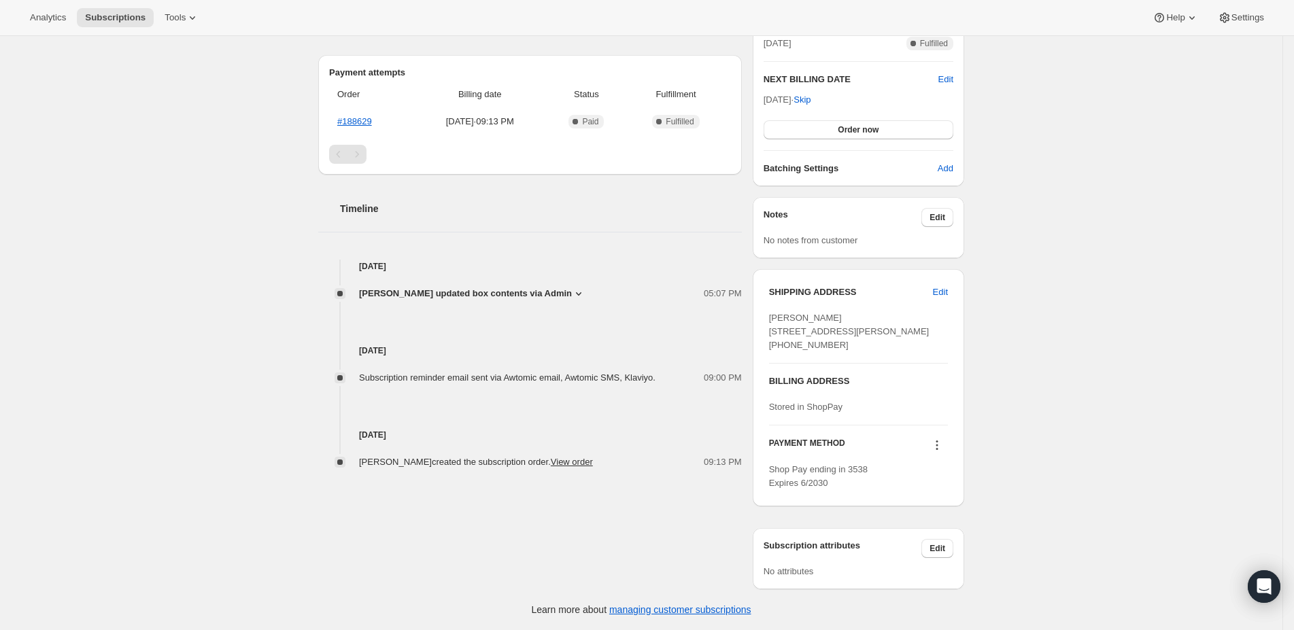
click at [510, 287] on span "[PERSON_NAME] updated box contents via Admin" at bounding box center [465, 294] width 213 height 14
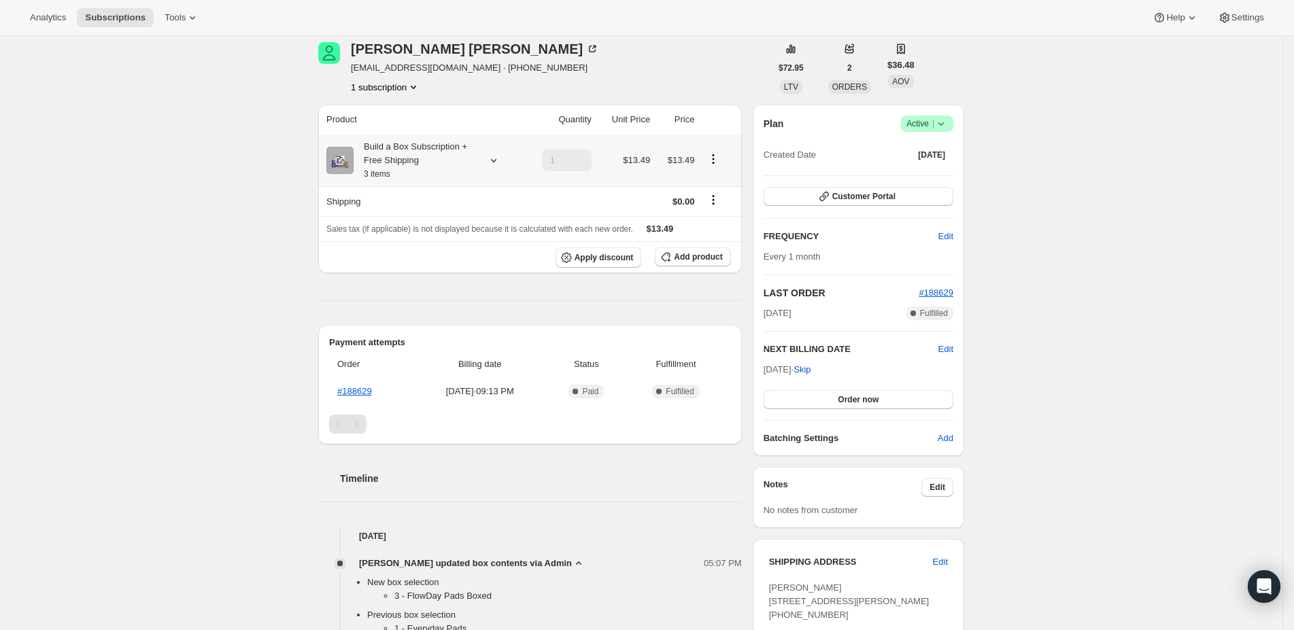
scroll to position [0, 0]
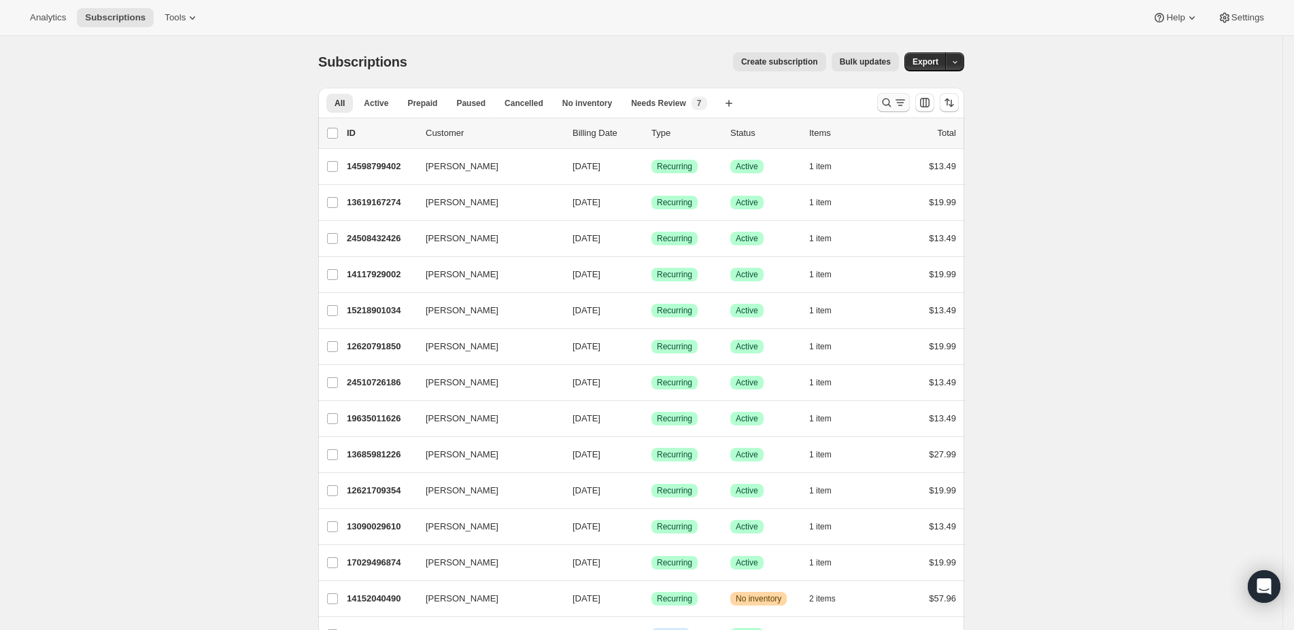
click at [894, 104] on icon "Search and filter results" at bounding box center [887, 103] width 14 height 14
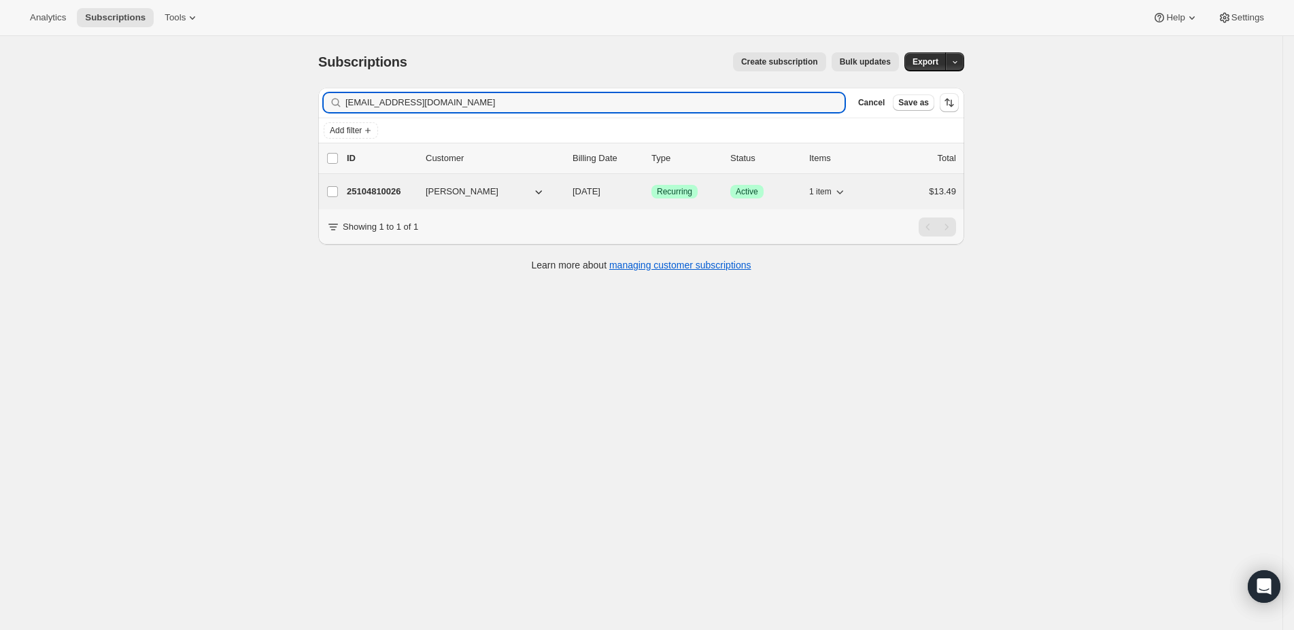
type input "veepetron@gmail.com"
click at [401, 187] on p "25104810026" at bounding box center [381, 192] width 68 height 14
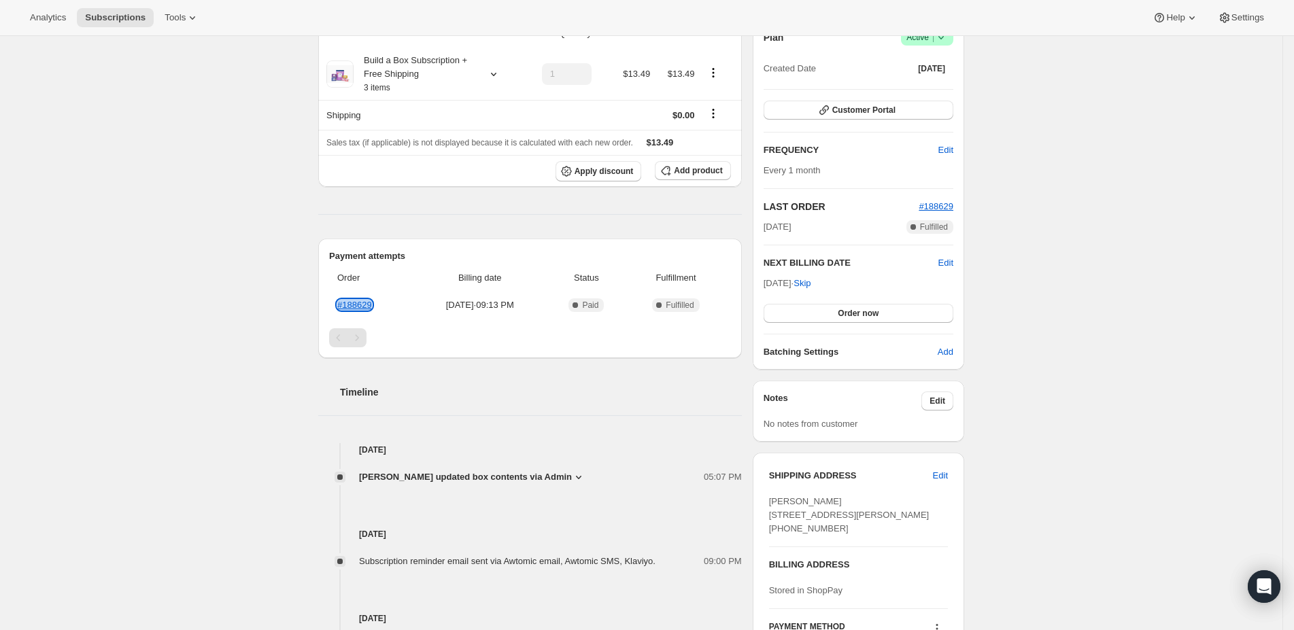
scroll to position [5, 0]
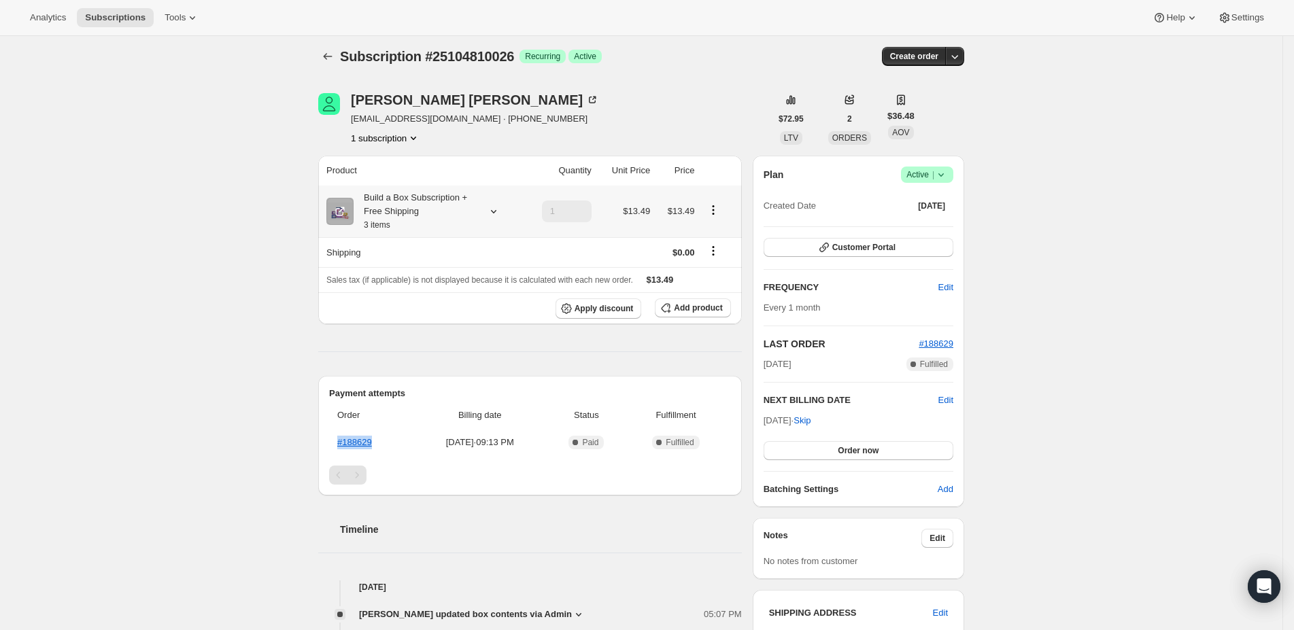
click at [718, 209] on icon "Product actions" at bounding box center [714, 210] width 14 height 14
click at [712, 224] on button "Edit box" at bounding box center [719, 235] width 40 height 22
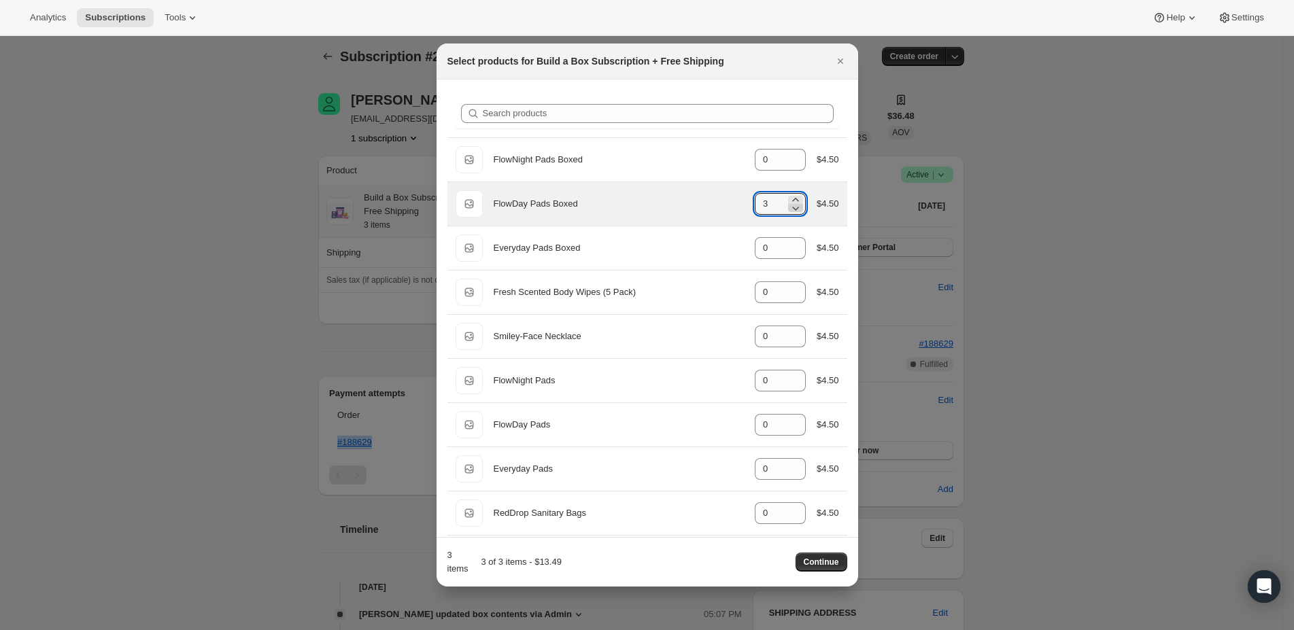
click at [789, 209] on icon ":rde:" at bounding box center [796, 208] width 14 height 14
click at [792, 209] on icon ":rde:" at bounding box center [795, 209] width 7 height 4
type input "1"
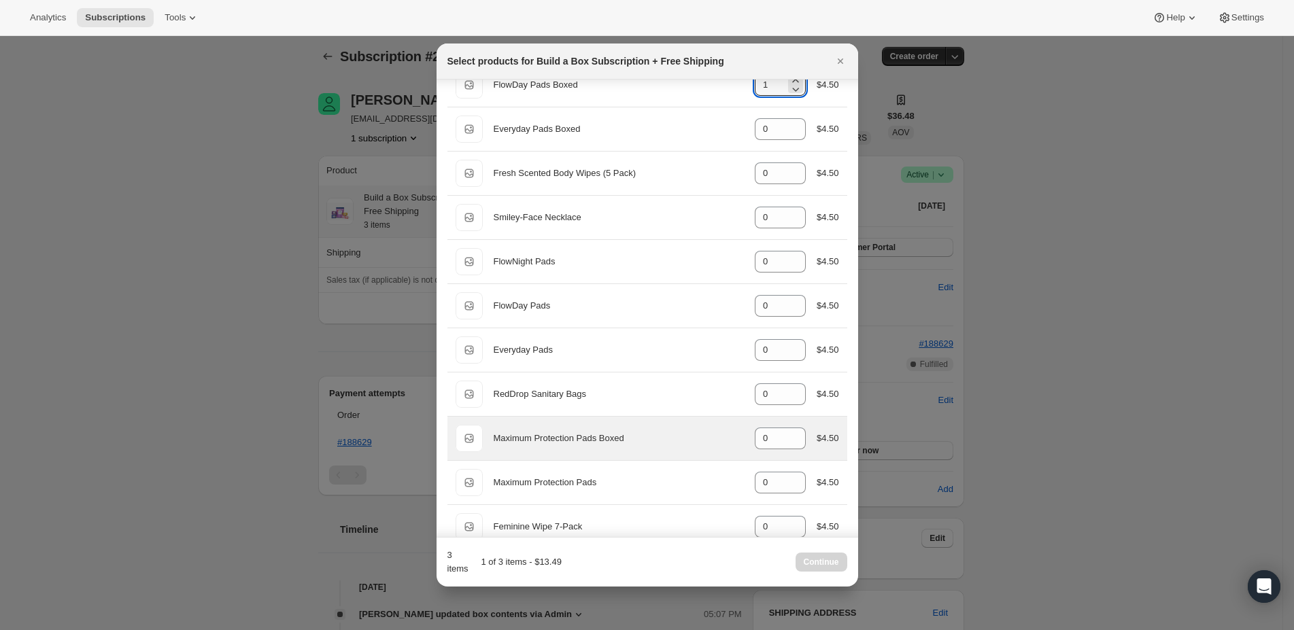
scroll to position [139, 0]
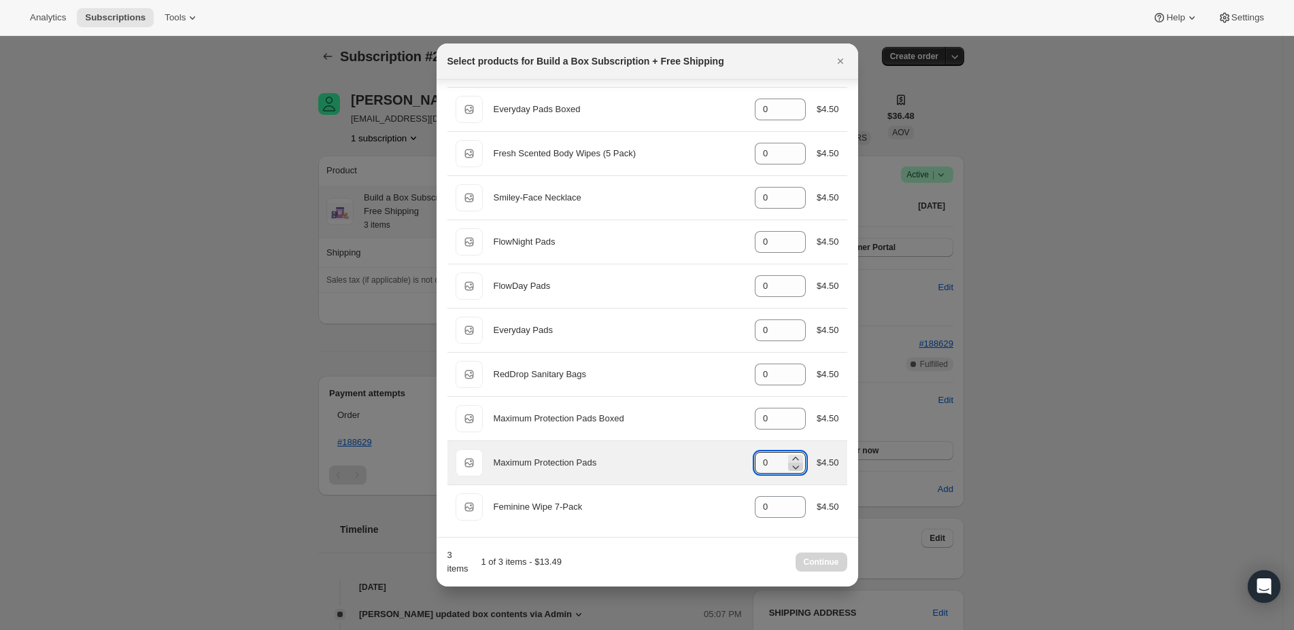
click at [789, 460] on icon ":rde:" at bounding box center [796, 467] width 14 height 14
click at [789, 454] on icon ":rde:" at bounding box center [796, 459] width 14 height 14
type input "1"
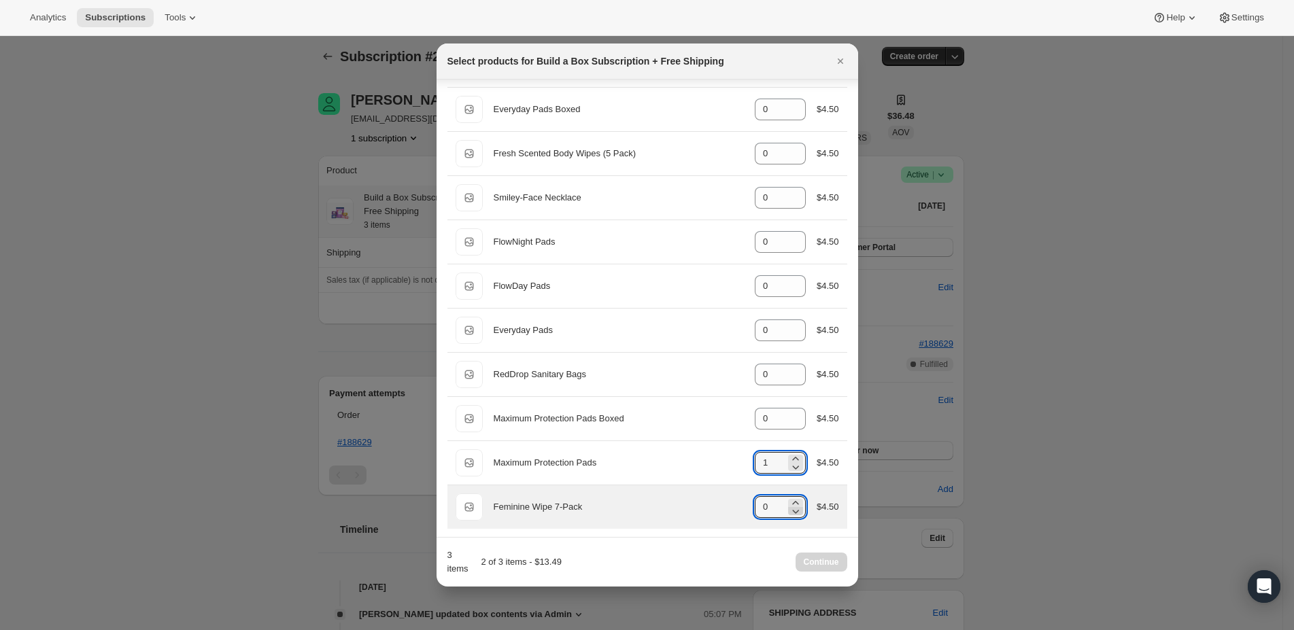
click at [789, 505] on icon ":rde:" at bounding box center [796, 512] width 14 height 14
click at [789, 498] on icon ":rde:" at bounding box center [796, 503] width 14 height 14
type input "1"
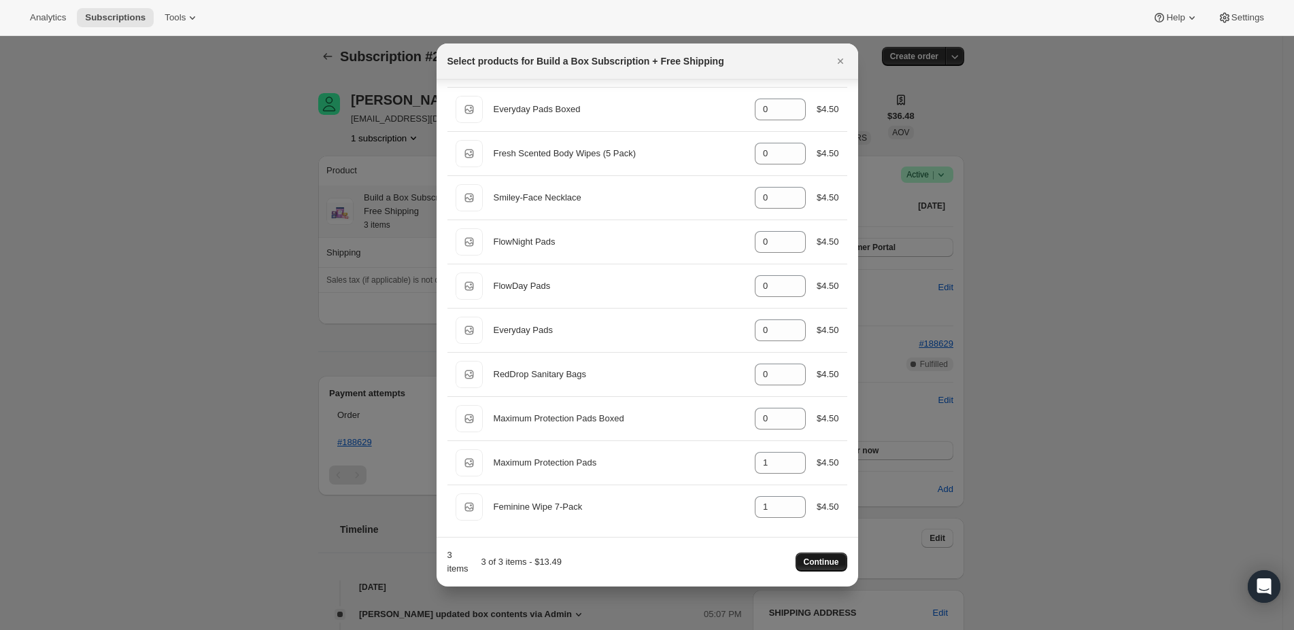
click at [815, 558] on span "Continue" at bounding box center [821, 562] width 35 height 11
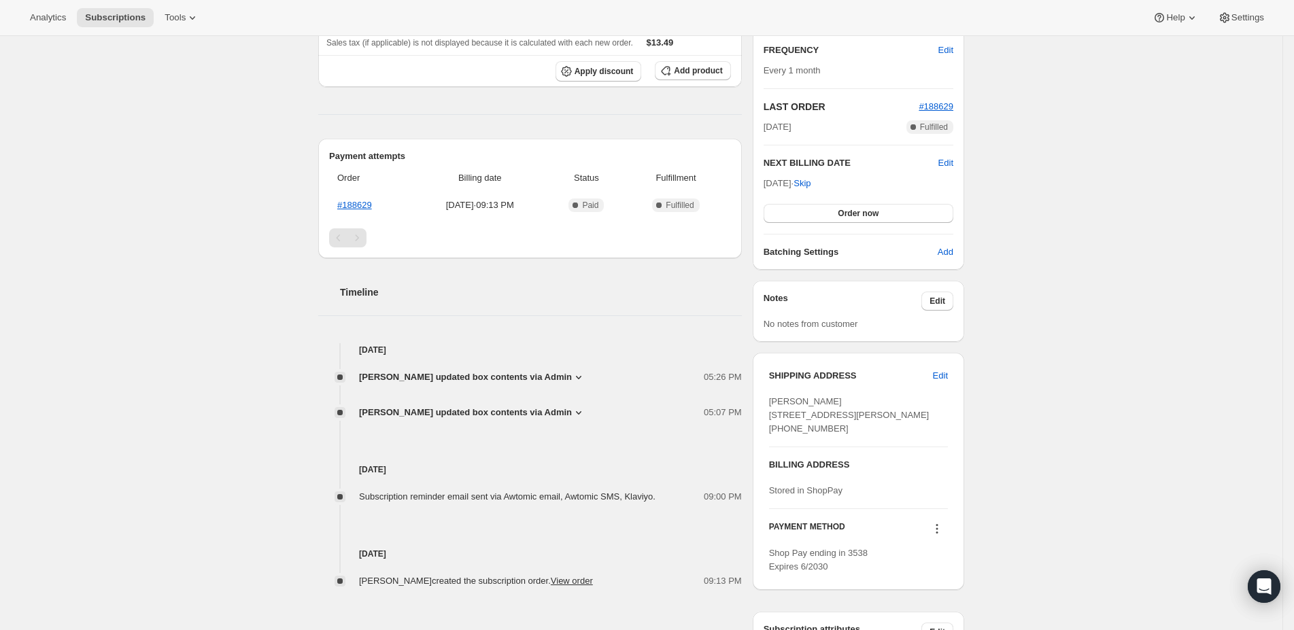
scroll to position [428, 0]
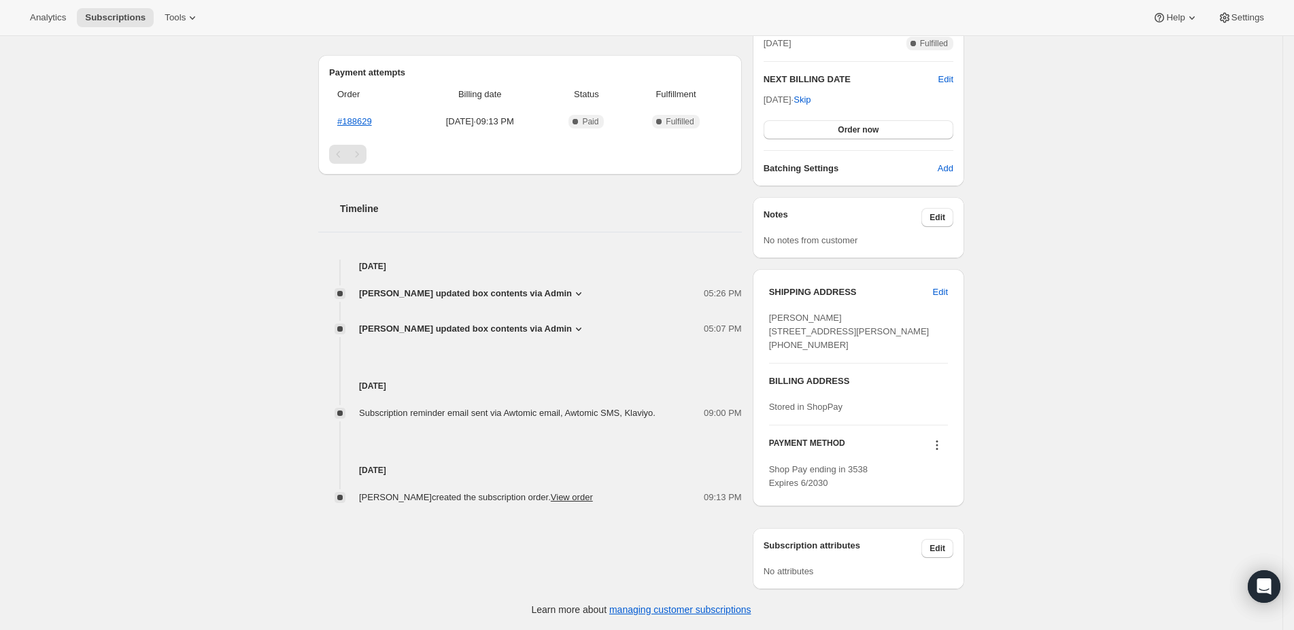
click at [559, 287] on span "[PERSON_NAME] updated box contents via Admin" at bounding box center [465, 294] width 213 height 14
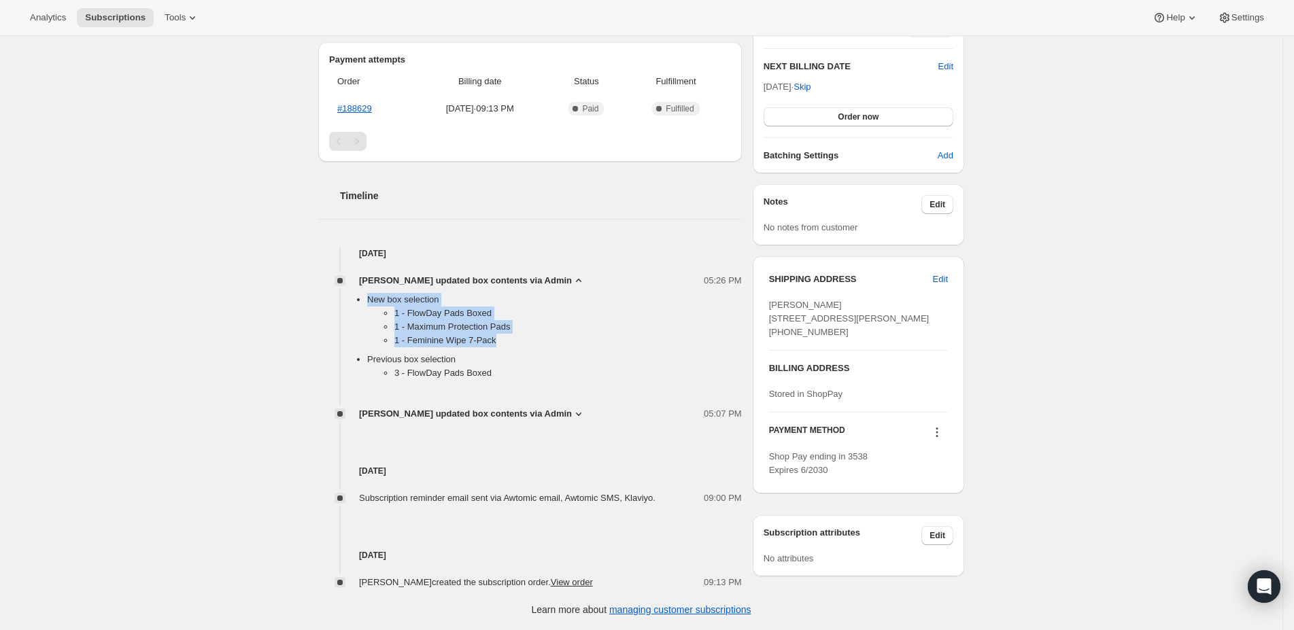
drag, startPoint x: 523, startPoint y: 317, endPoint x: 390, endPoint y: 276, distance: 138.8
click at [371, 293] on ul "New box selection 1 - FlowDay Pads Boxed 1 - Maximum Protection Pads 1 - Femini…" at bounding box center [541, 339] width 402 height 92
copy li "New box selection 1 - FlowDay Pads Boxed 1 - Maximum Protection Pads 1 - Femini…"
click at [211, 55] on div "Subscription #25104810026. This page is ready Subscription #25104810026 Success…" at bounding box center [641, 132] width 1283 height 996
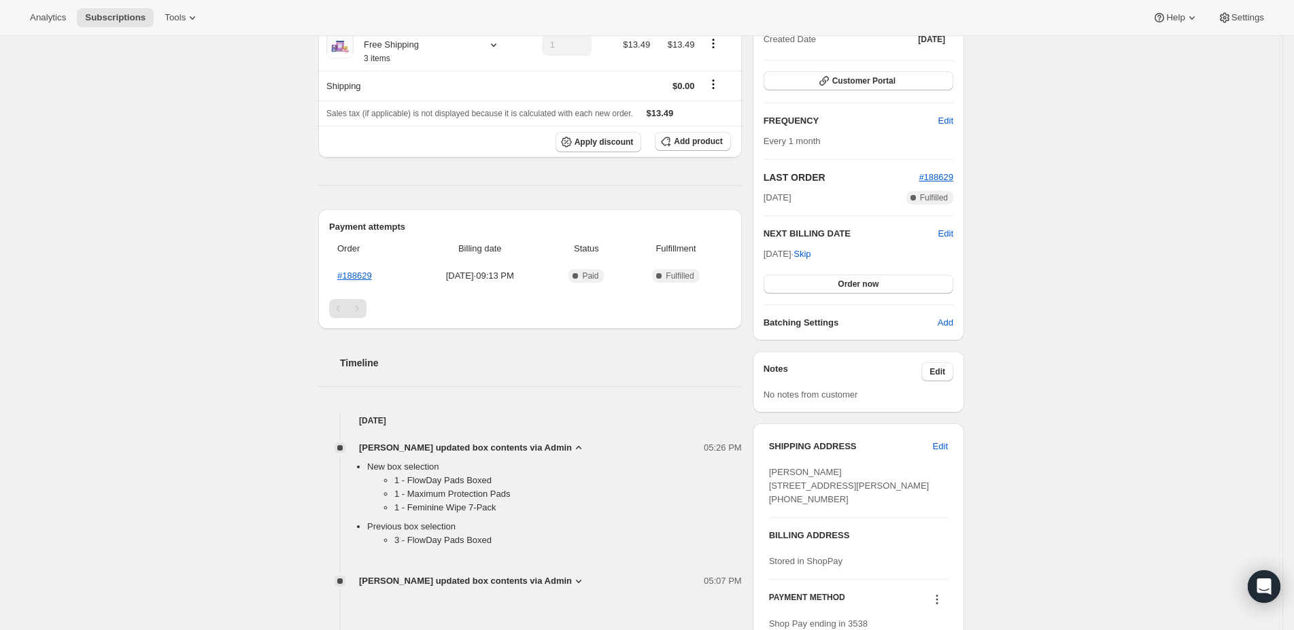
scroll to position [0, 0]
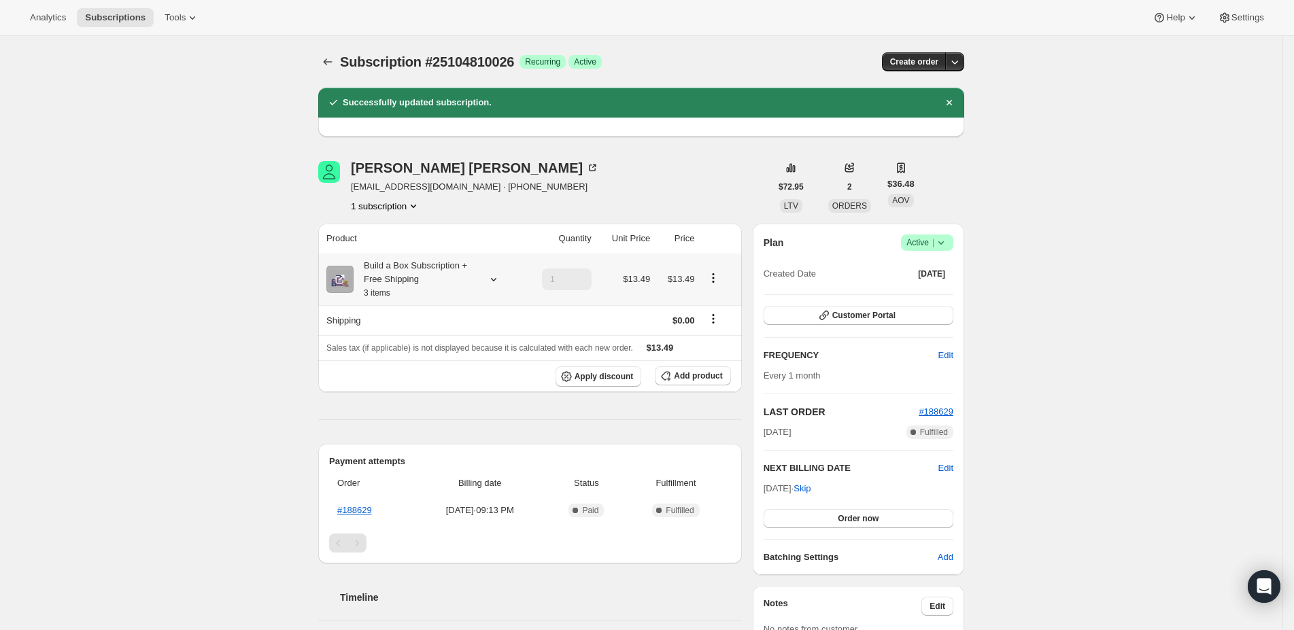
click at [719, 275] on icon "Product actions" at bounding box center [714, 278] width 14 height 14
click at [709, 296] on button "Edit box" at bounding box center [719, 303] width 40 height 22
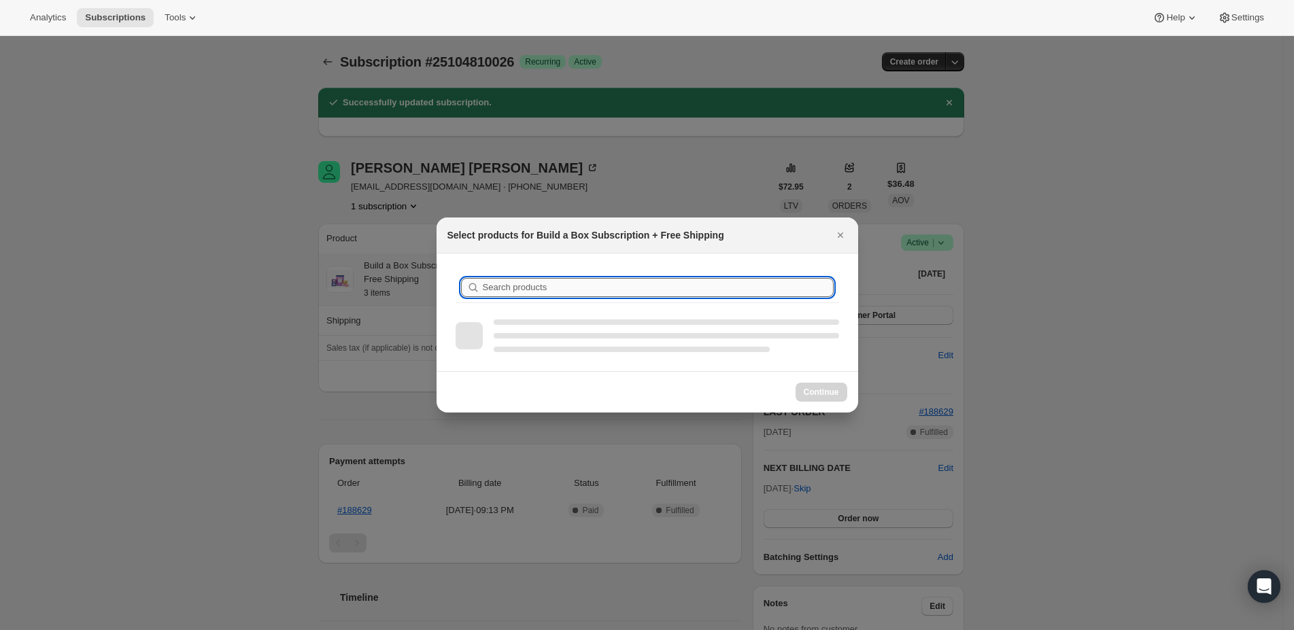
click at [622, 288] on input "Search products" at bounding box center [658, 287] width 351 height 19
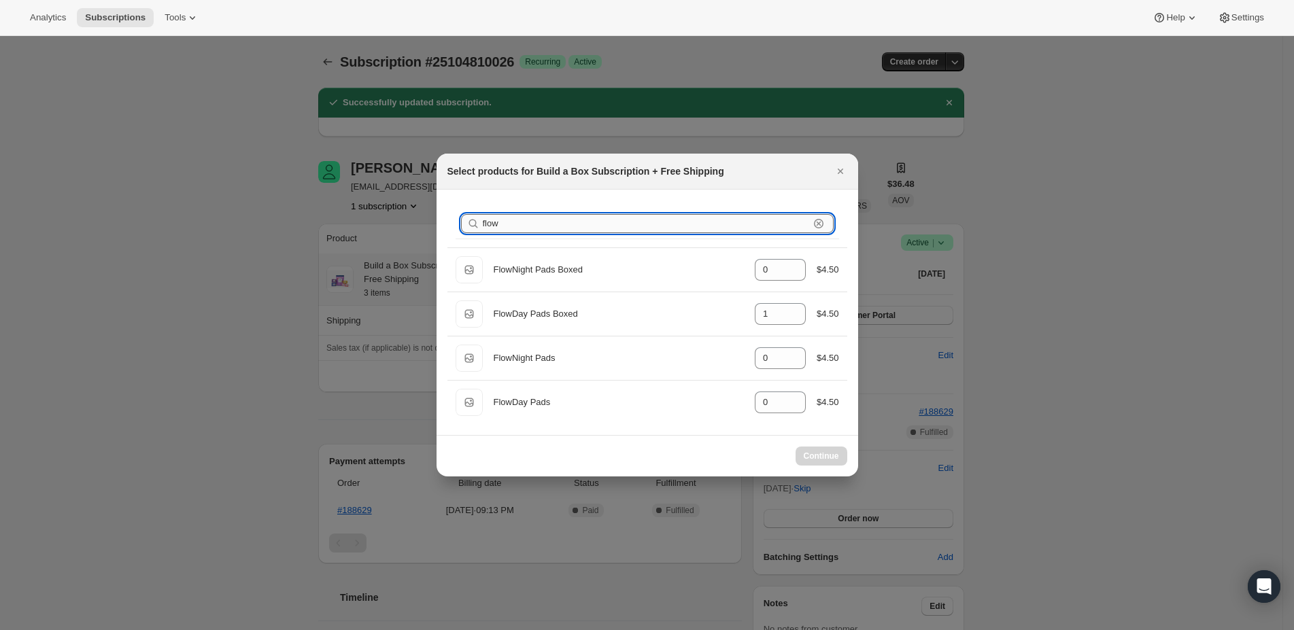
type input "flowd"
type input "1"
type input "0"
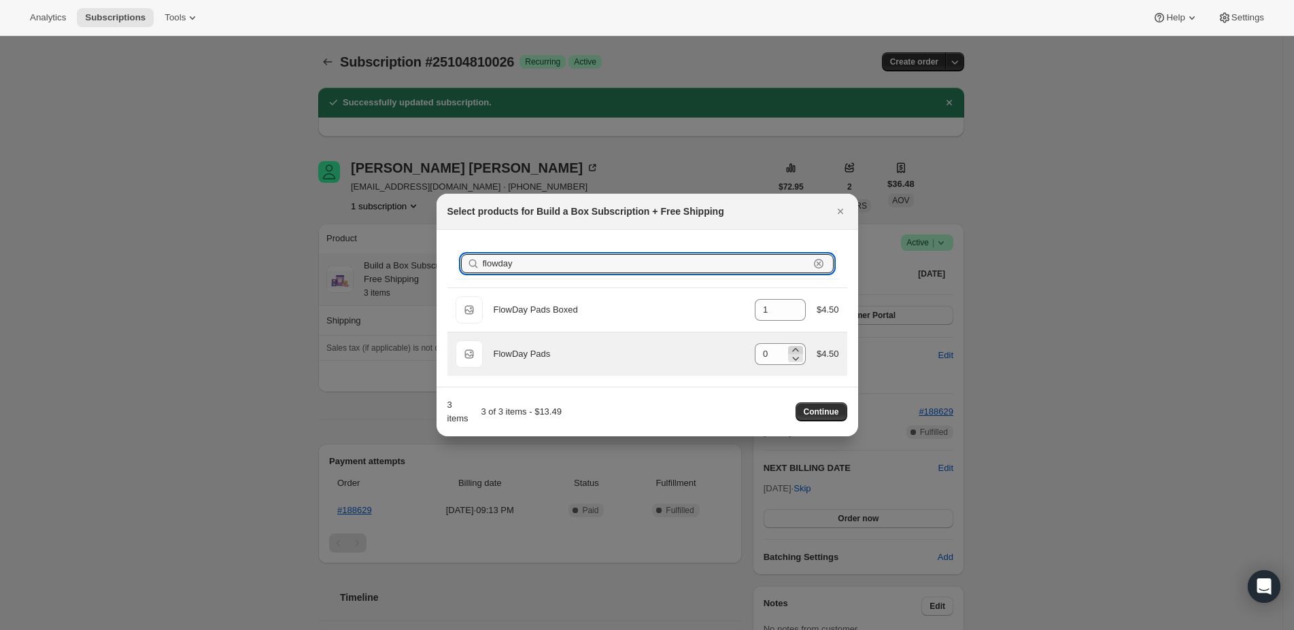
type input "flowday"
click at [798, 348] on icon ":rgt:" at bounding box center [796, 350] width 14 height 14
type input "1"
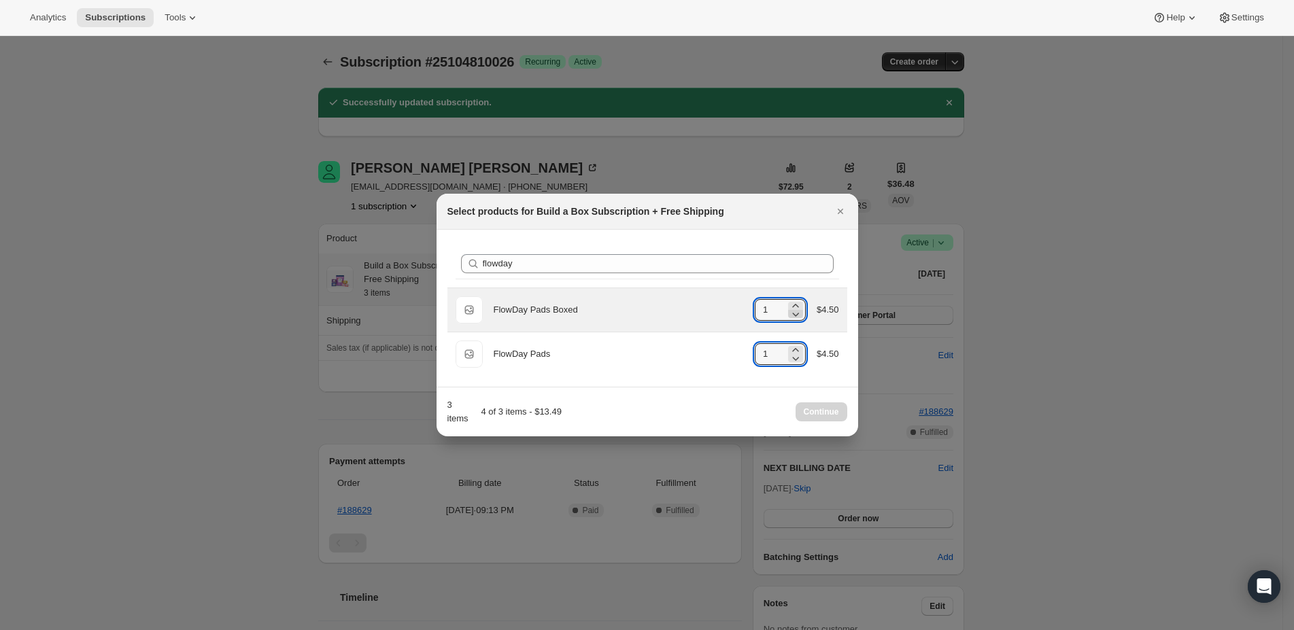
click at [798, 316] on icon ":rgt:" at bounding box center [796, 314] width 14 height 14
type input "0"
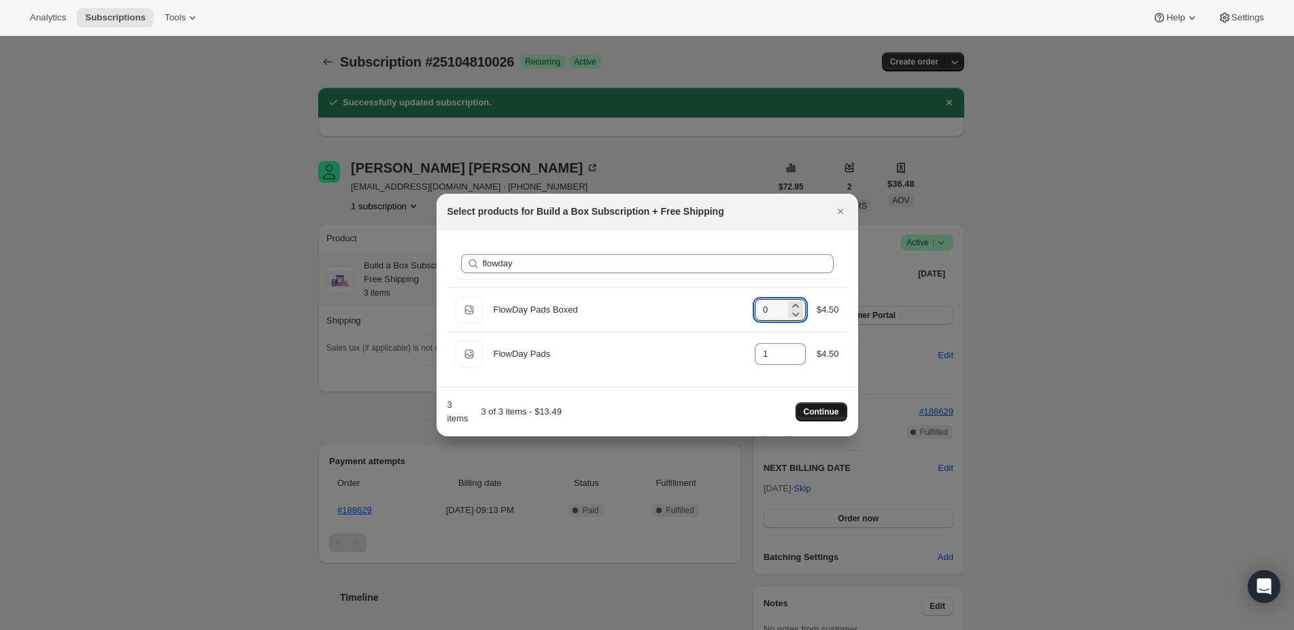
click at [822, 412] on span "Continue" at bounding box center [821, 412] width 35 height 11
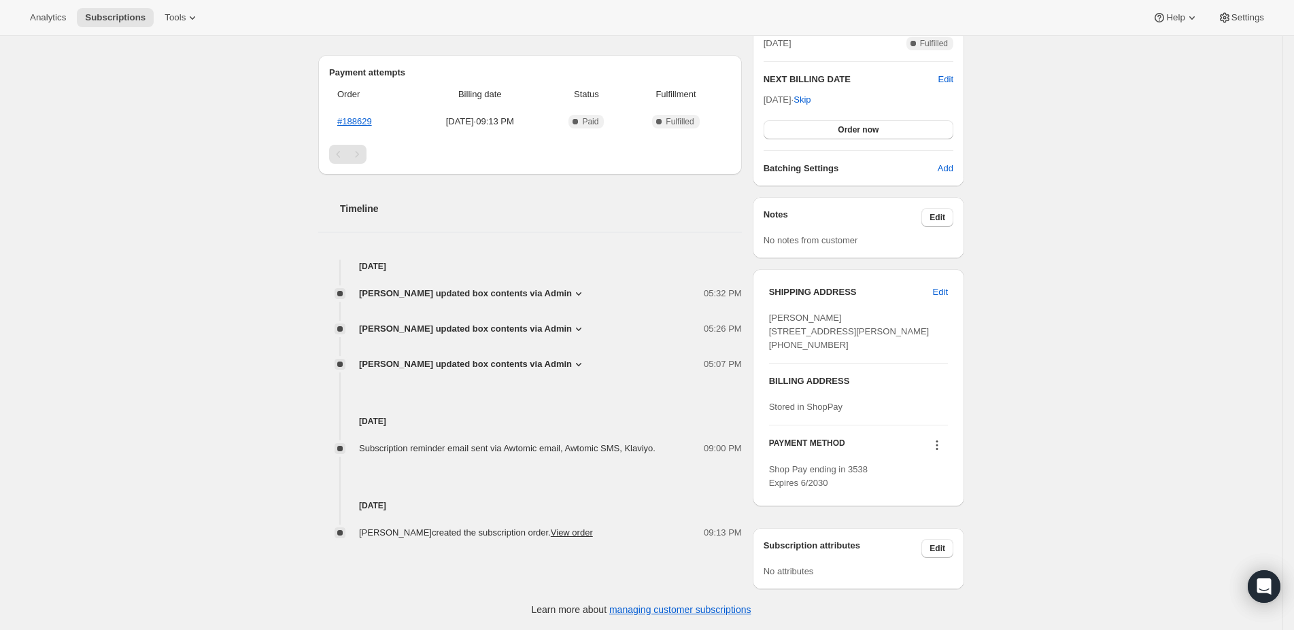
scroll to position [490, 0]
click at [548, 287] on span "[PERSON_NAME] updated box contents via Admin" at bounding box center [465, 294] width 213 height 14
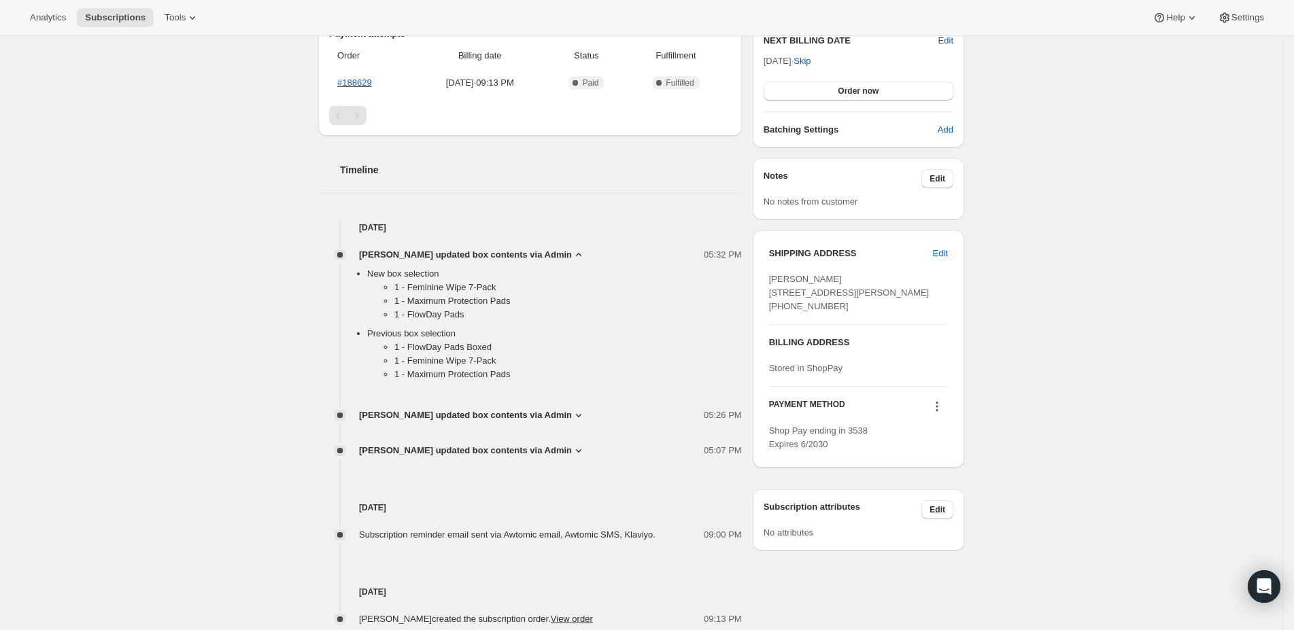
click at [535, 287] on li "1 - Feminine Wipe 7-Pack" at bounding box center [568, 288] width 348 height 14
click at [533, 300] on li "1 - Maximum Protection Pads" at bounding box center [568, 301] width 348 height 14
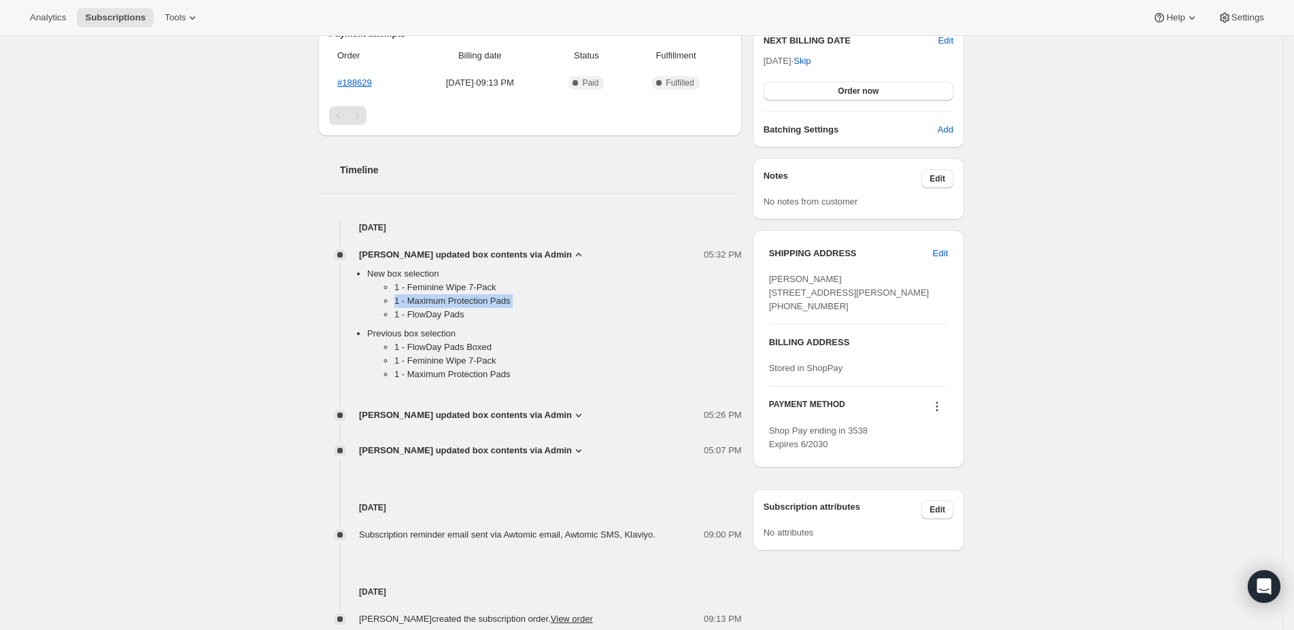
click at [533, 300] on li "1 - Maximum Protection Pads" at bounding box center [568, 301] width 348 height 14
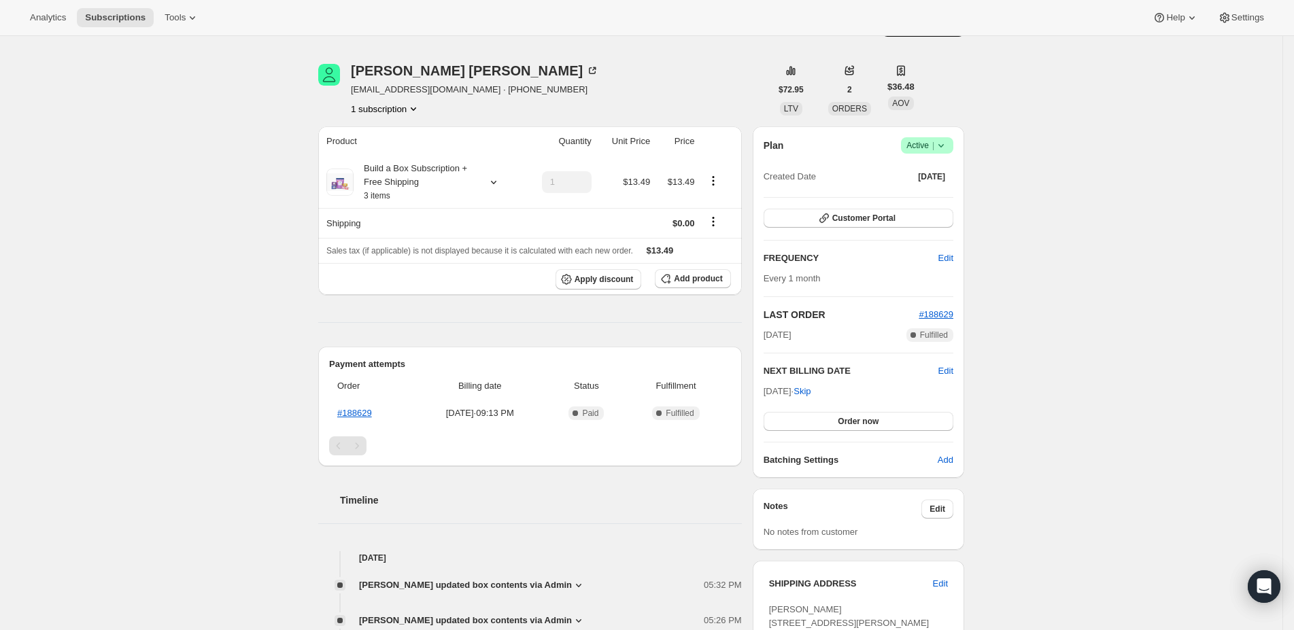
scroll to position [365, 0]
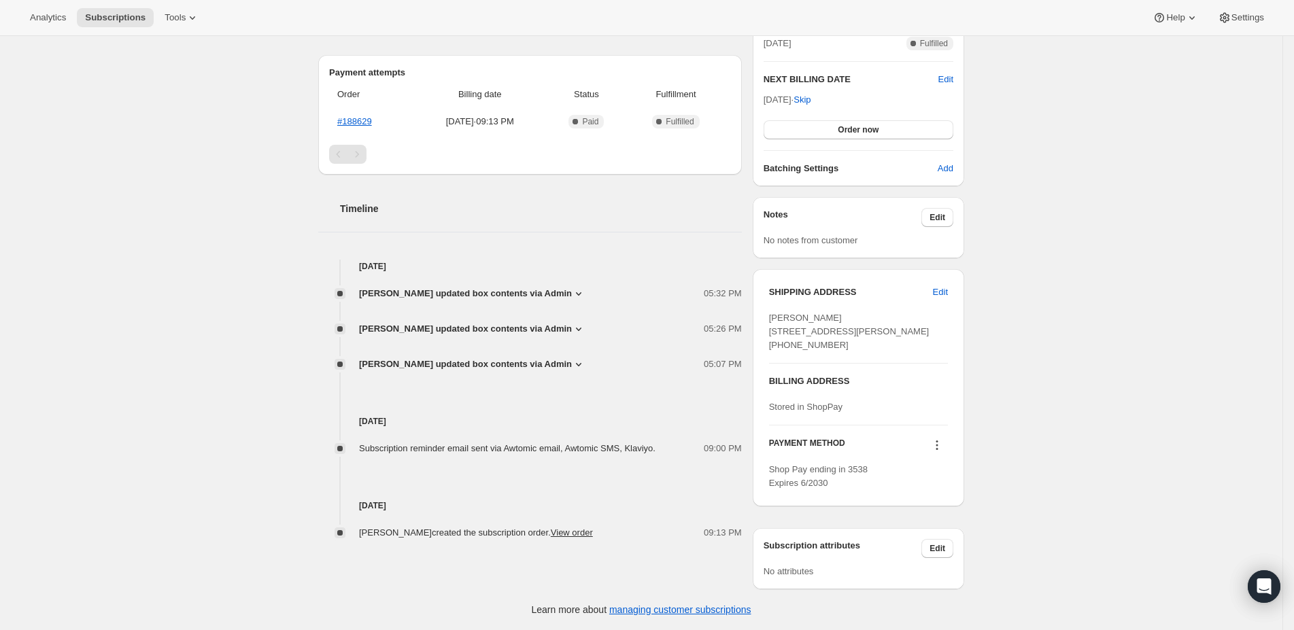
click at [569, 287] on span "[PERSON_NAME] updated box contents via Admin" at bounding box center [465, 294] width 213 height 14
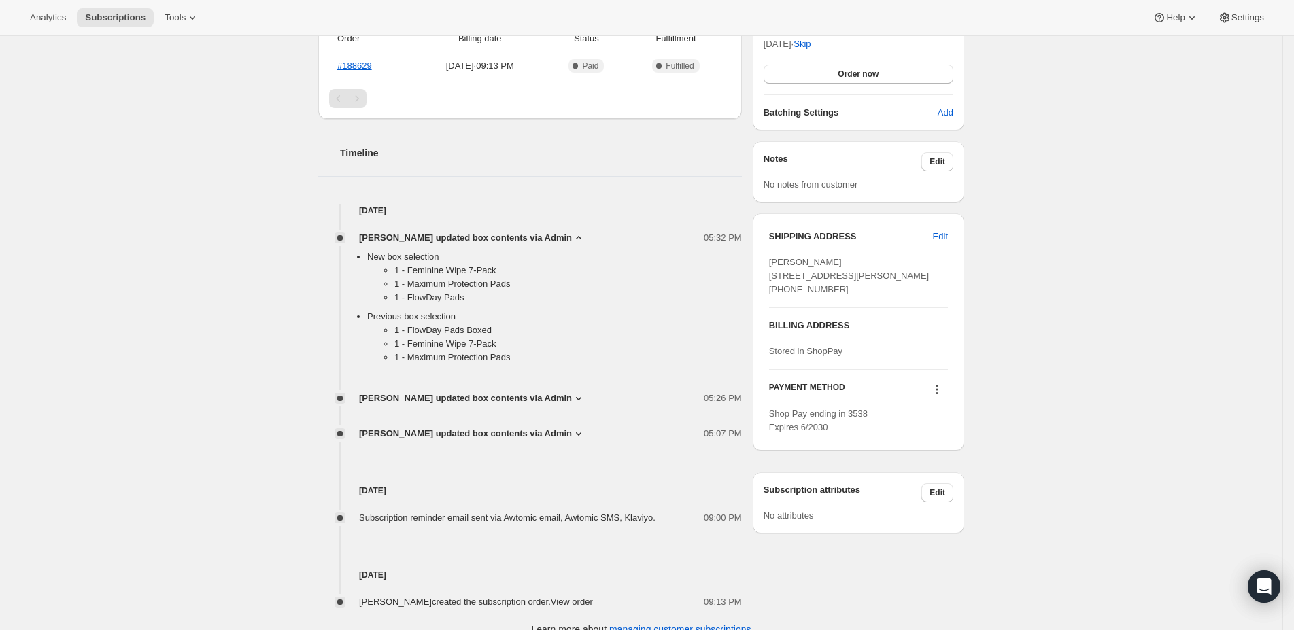
scroll to position [386, 0]
